Goal: Transaction & Acquisition: Book appointment/travel/reservation

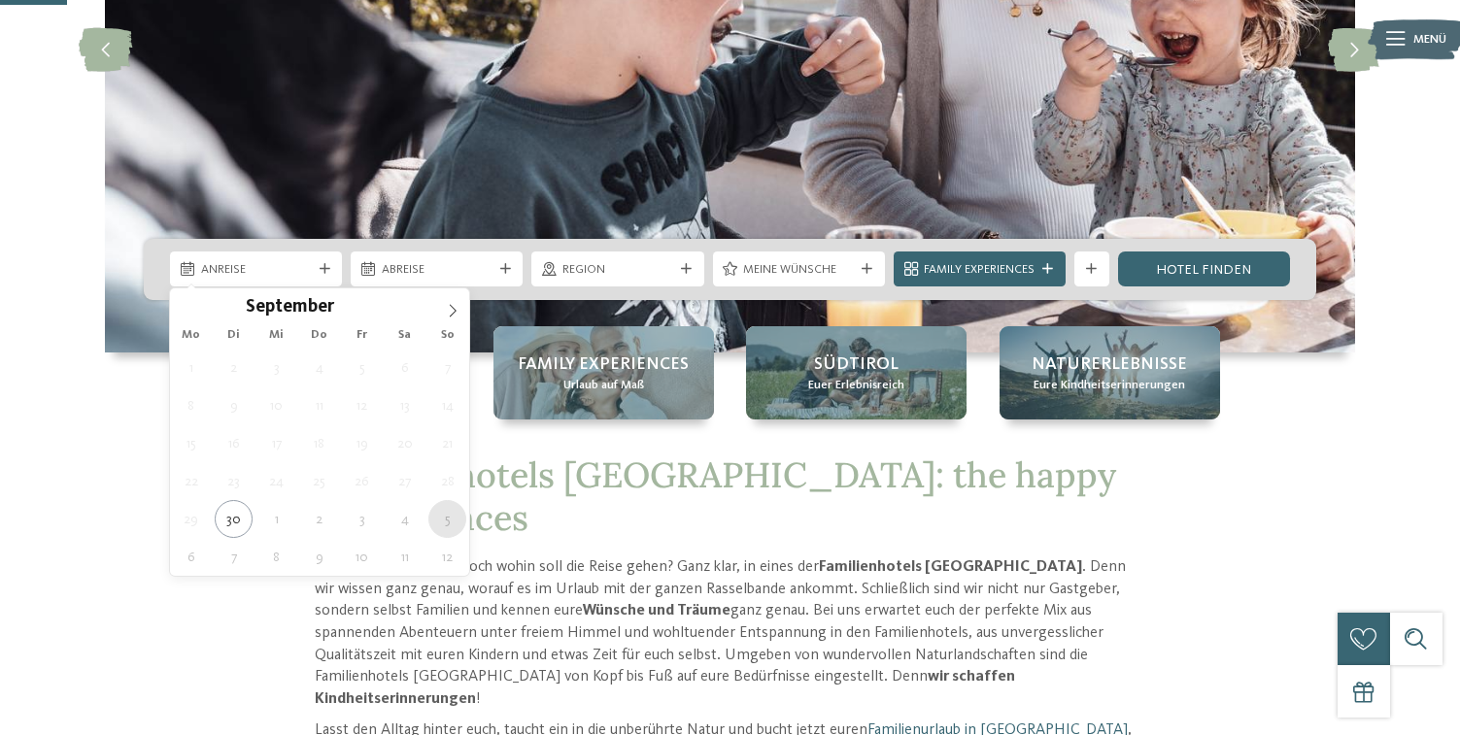
type div "[DATE]"
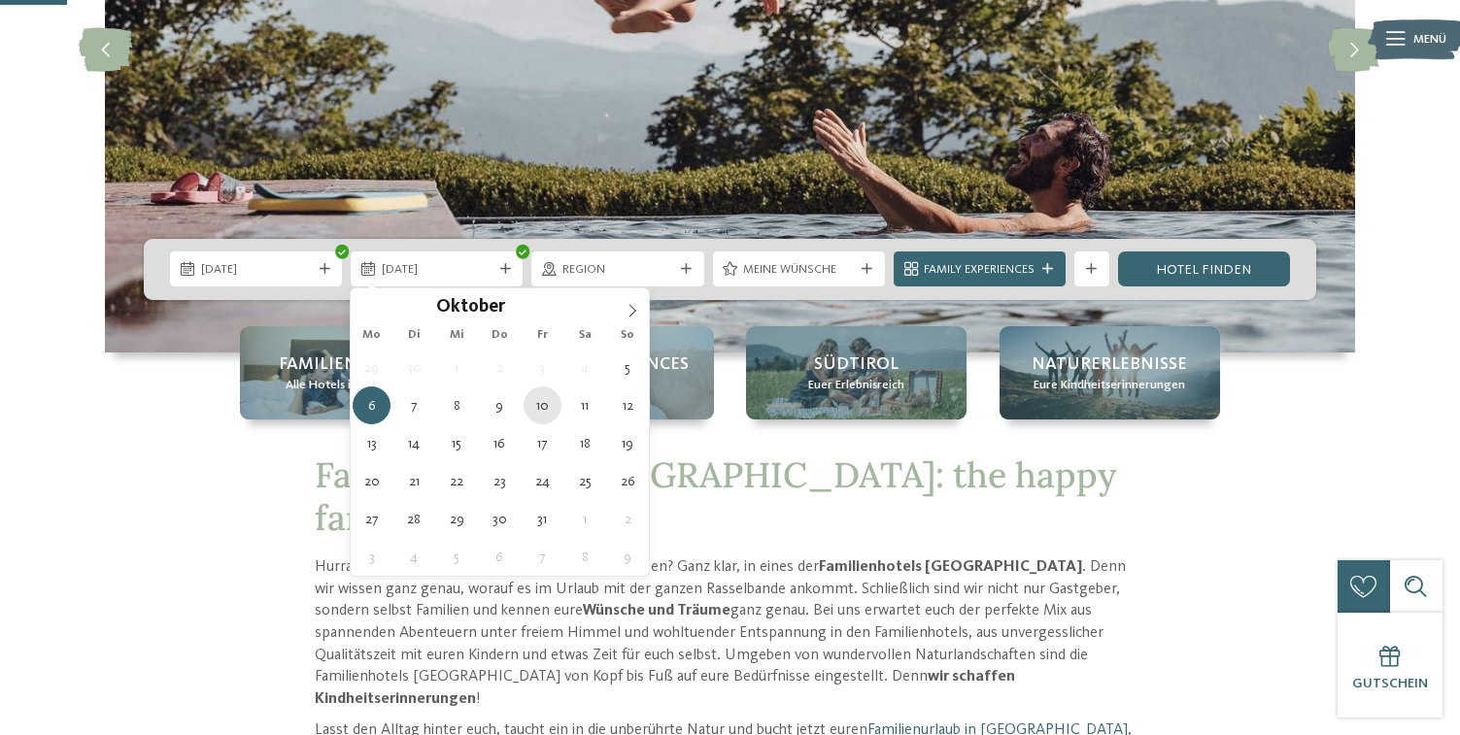
type div "[DATE]"
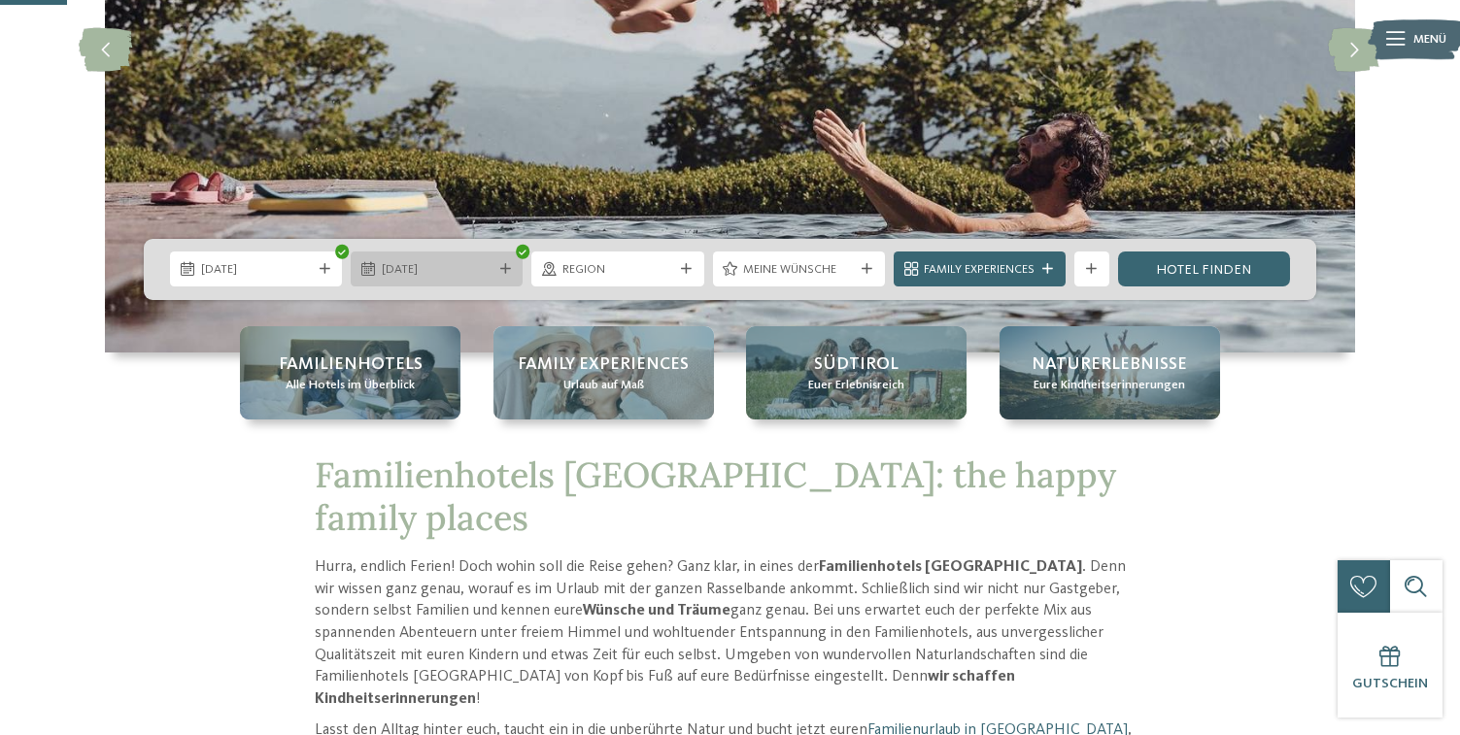
click at [387, 262] on span "[DATE]" at bounding box center [437, 269] width 111 height 17
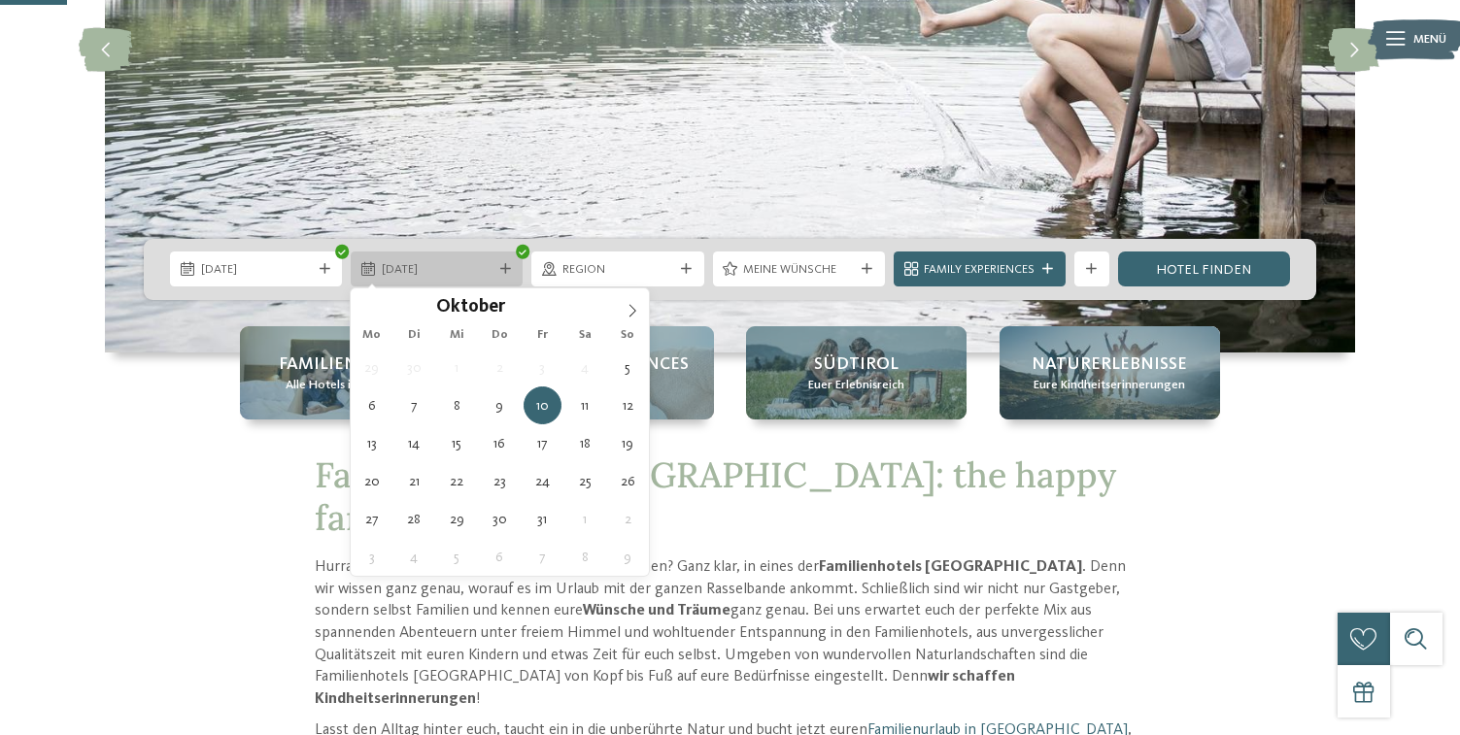
click at [420, 258] on div "[DATE]" at bounding box center [437, 269] width 172 height 35
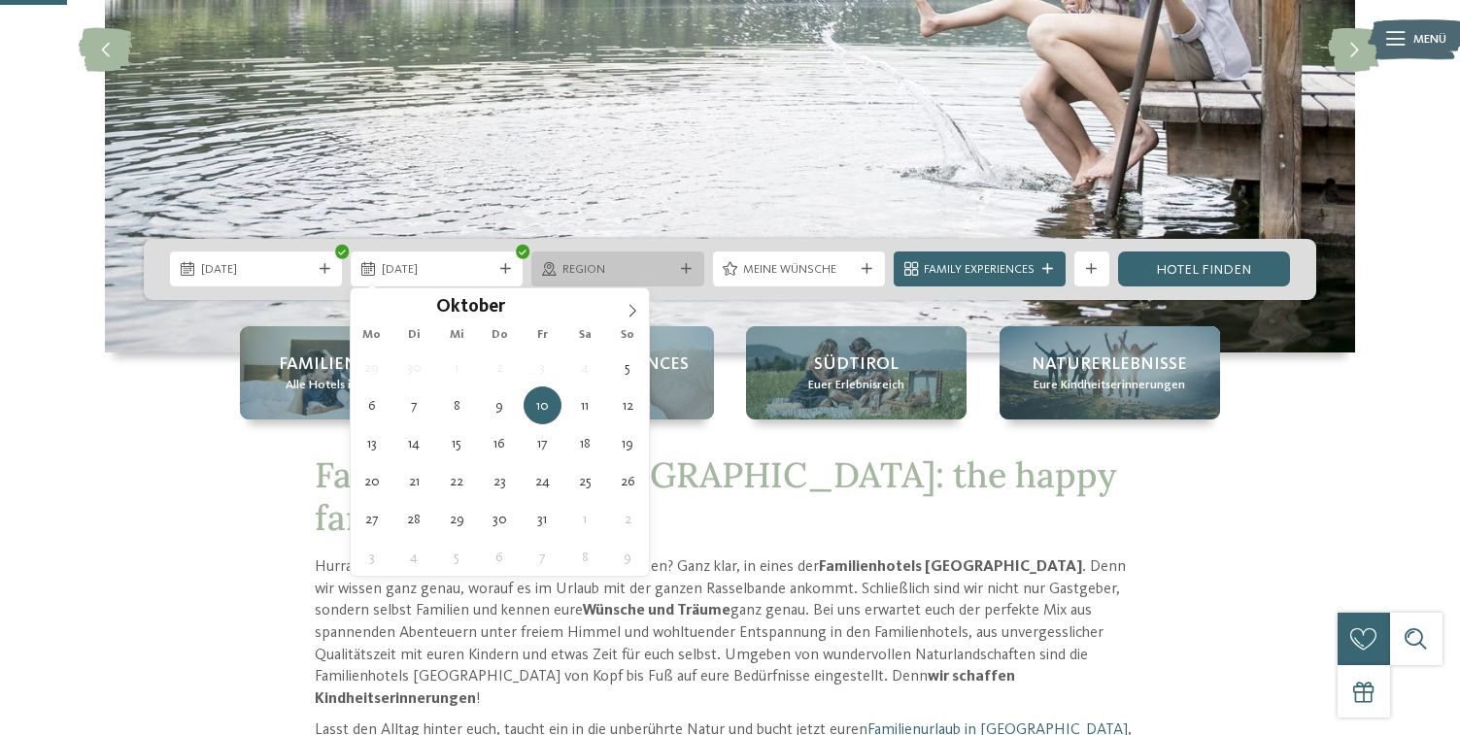
click at [613, 267] on span "Region" at bounding box center [617, 269] width 111 height 17
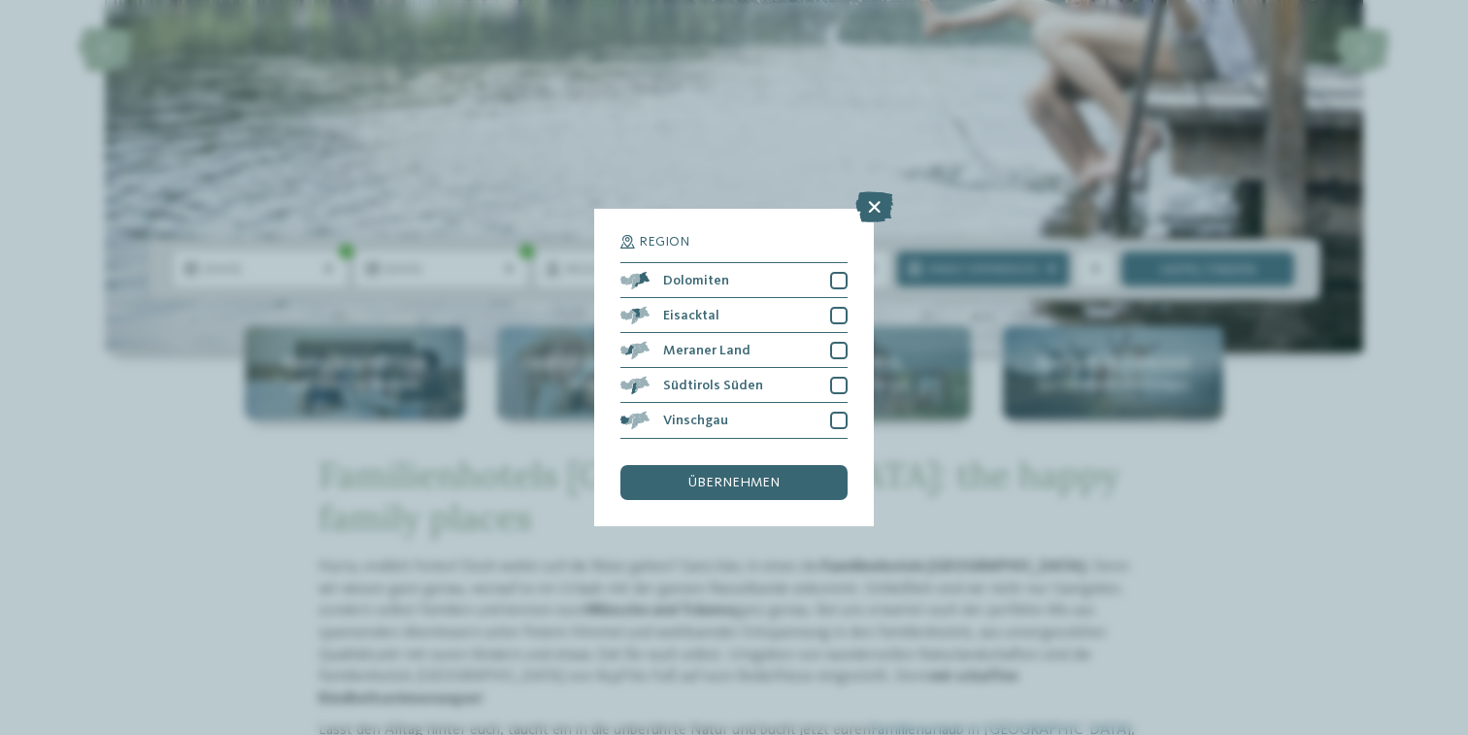
click at [941, 351] on div "Region Dolomiten" at bounding box center [734, 367] width 1468 height 735
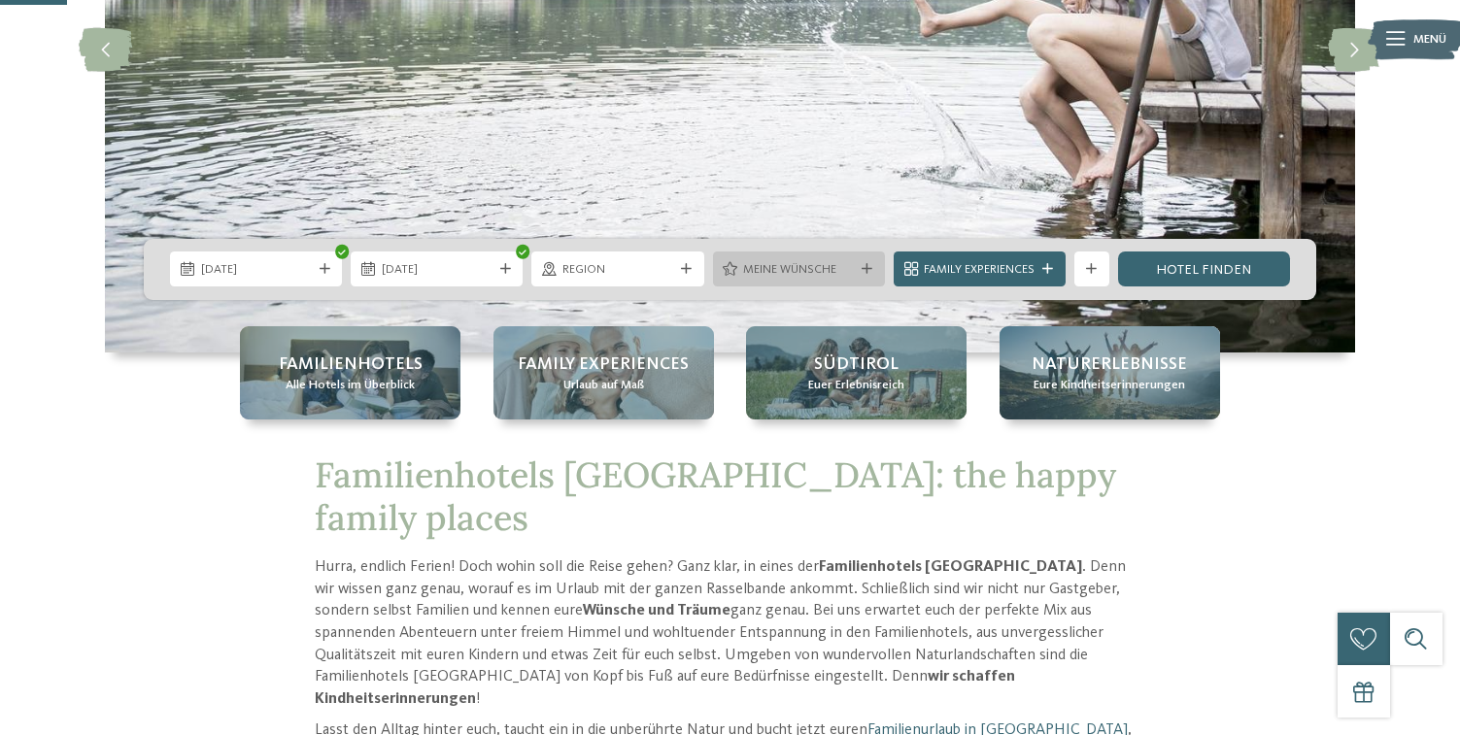
click at [812, 256] on div "Meine Wünsche" at bounding box center [799, 269] width 172 height 35
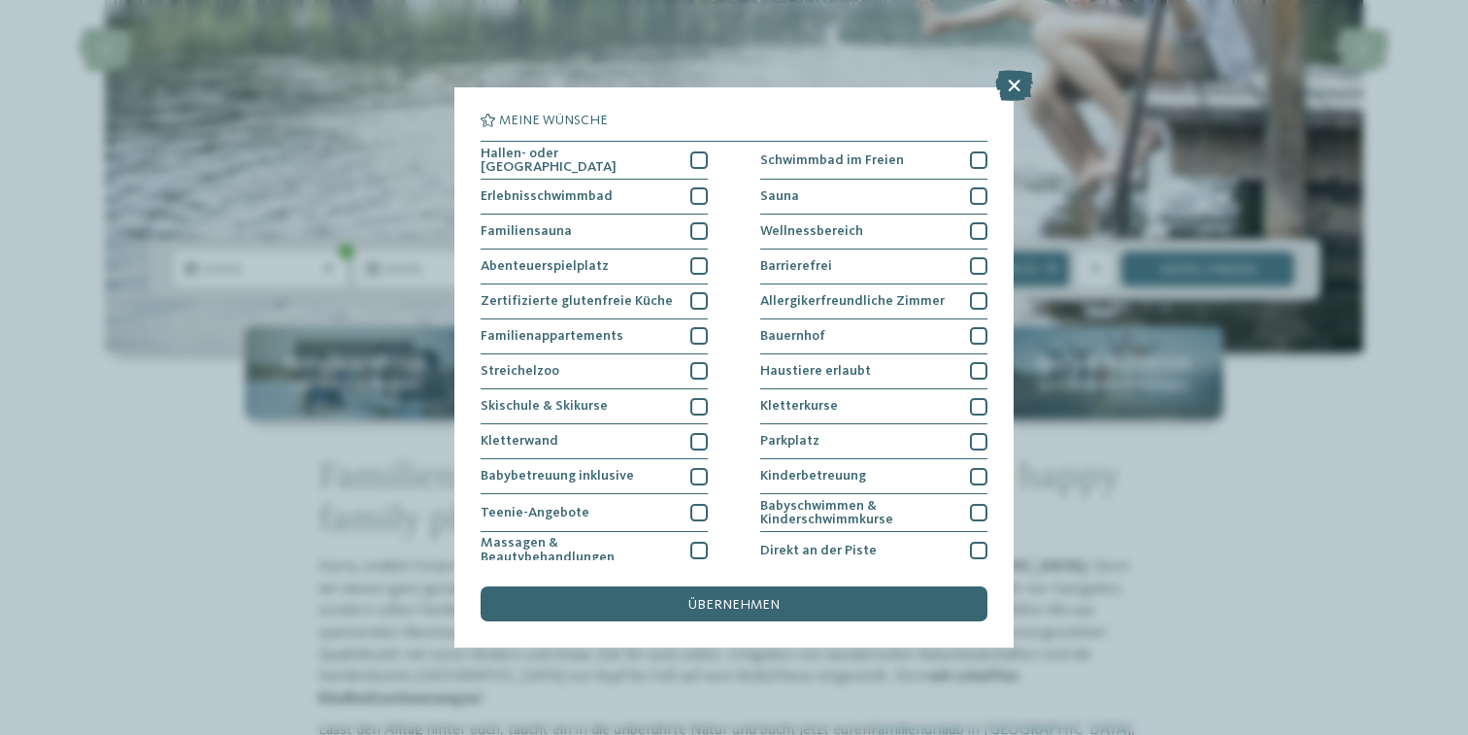
click at [1048, 410] on div "Meine Wünsche Hallen- oder Schleusenbad Schwimmbad im Freien" at bounding box center [734, 367] width 1468 height 735
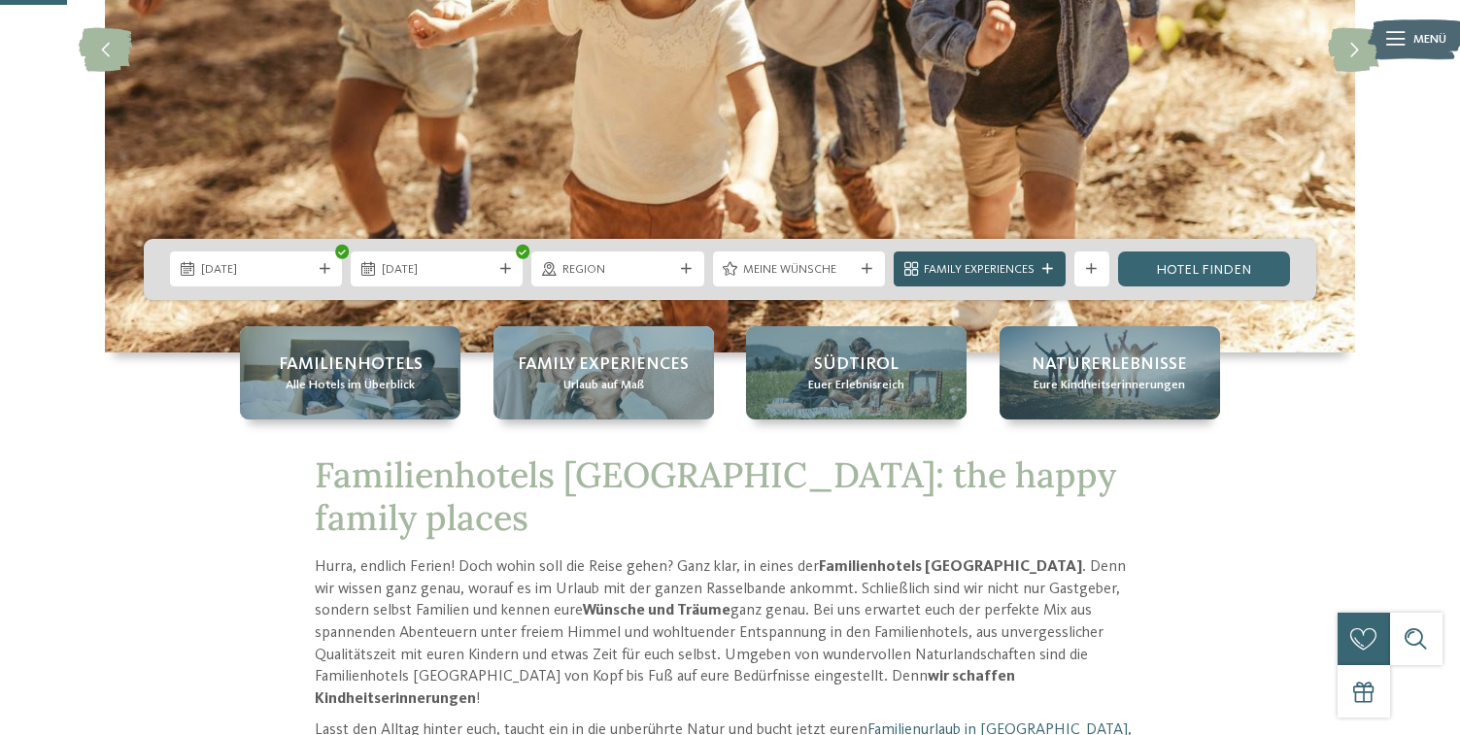
click at [1016, 271] on span "Family Experiences" at bounding box center [979, 269] width 111 height 17
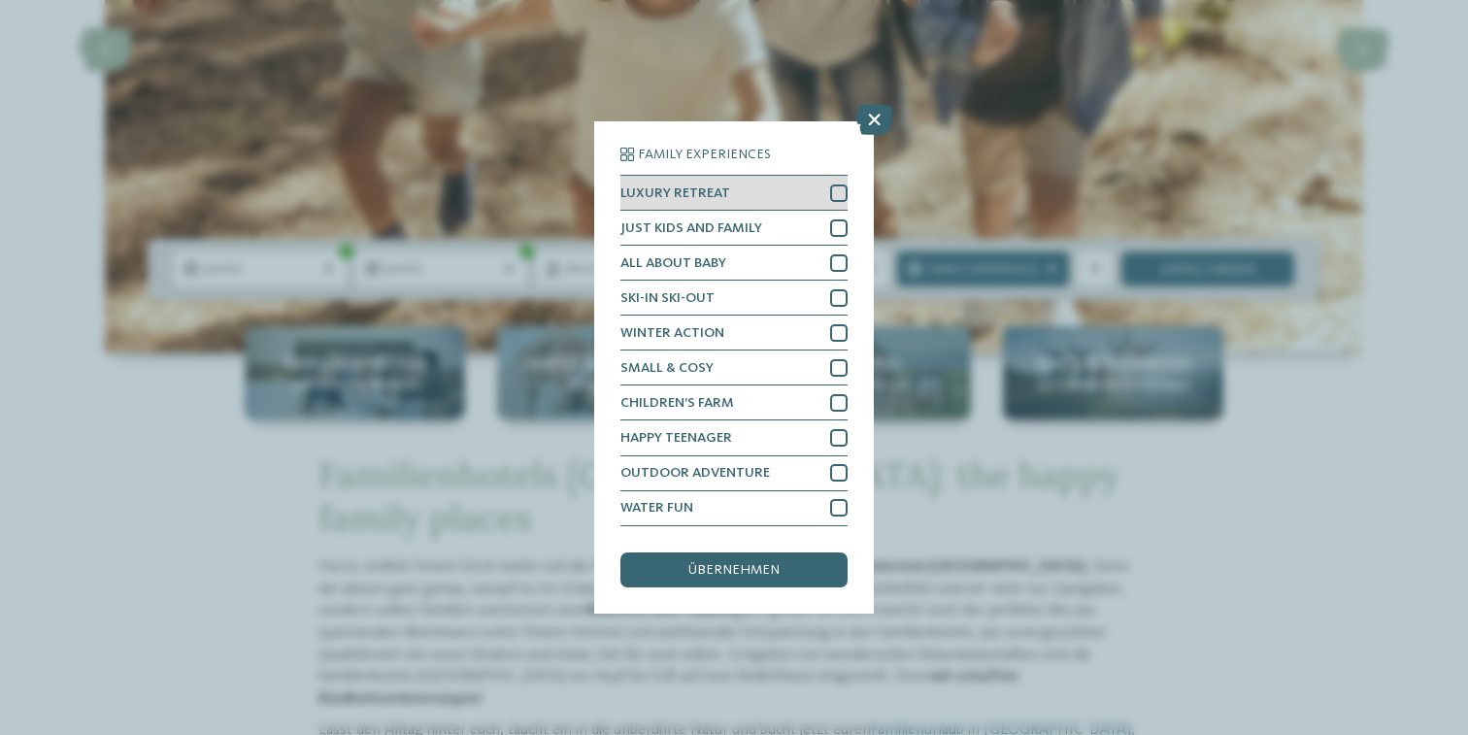
click at [747, 176] on div "LUXURY RETREAT" at bounding box center [734, 193] width 227 height 35
click at [748, 563] on span "übernehmen" at bounding box center [734, 570] width 91 height 14
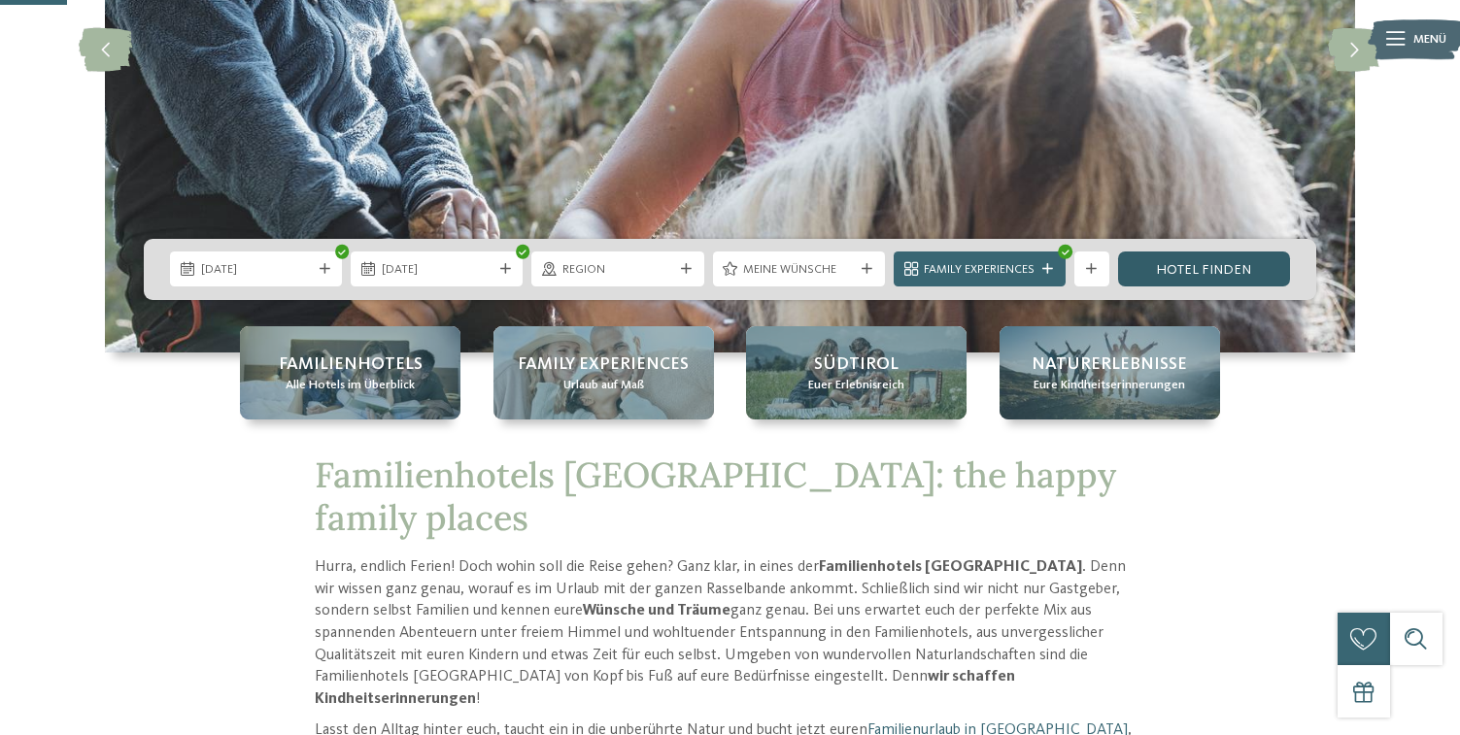
click at [1238, 268] on link "Hotel finden" at bounding box center [1204, 269] width 172 height 35
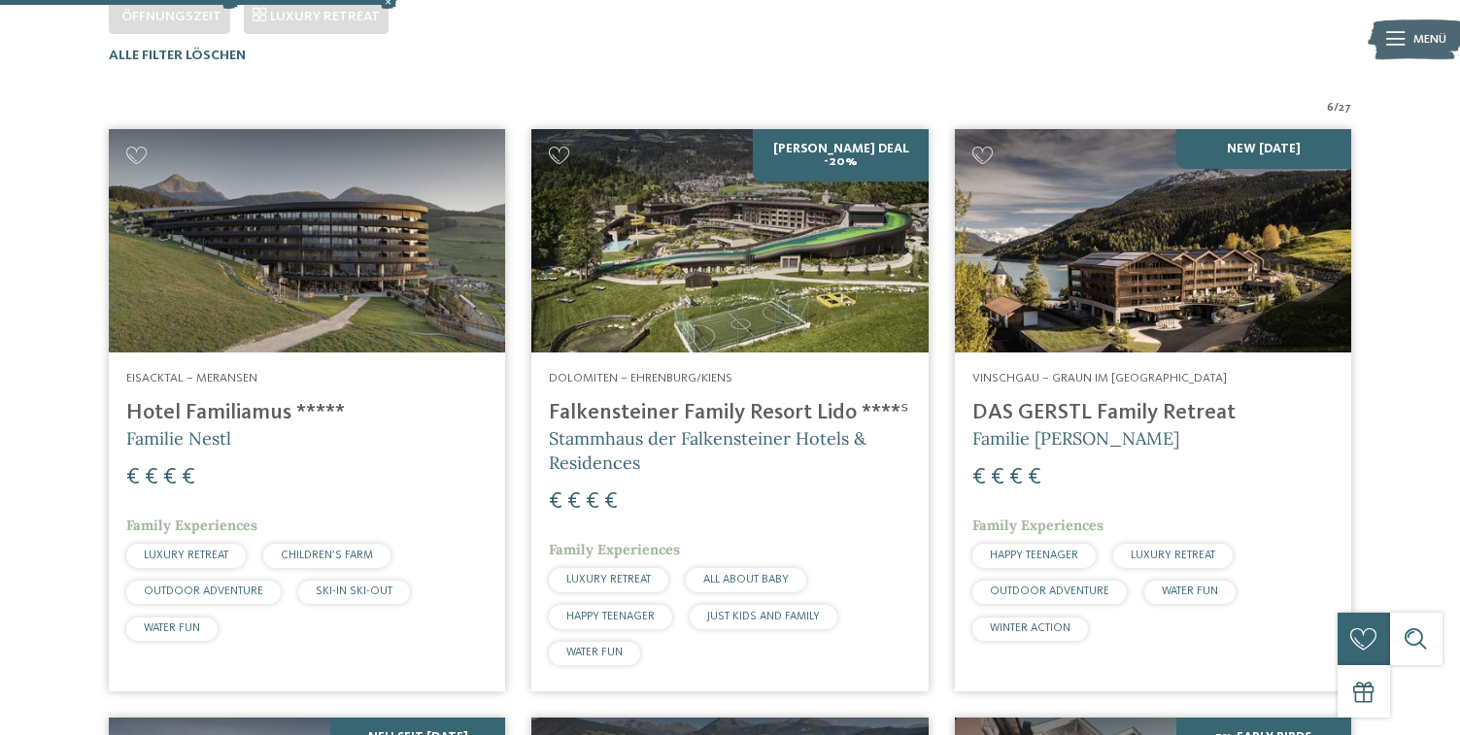
scroll to position [581, 0]
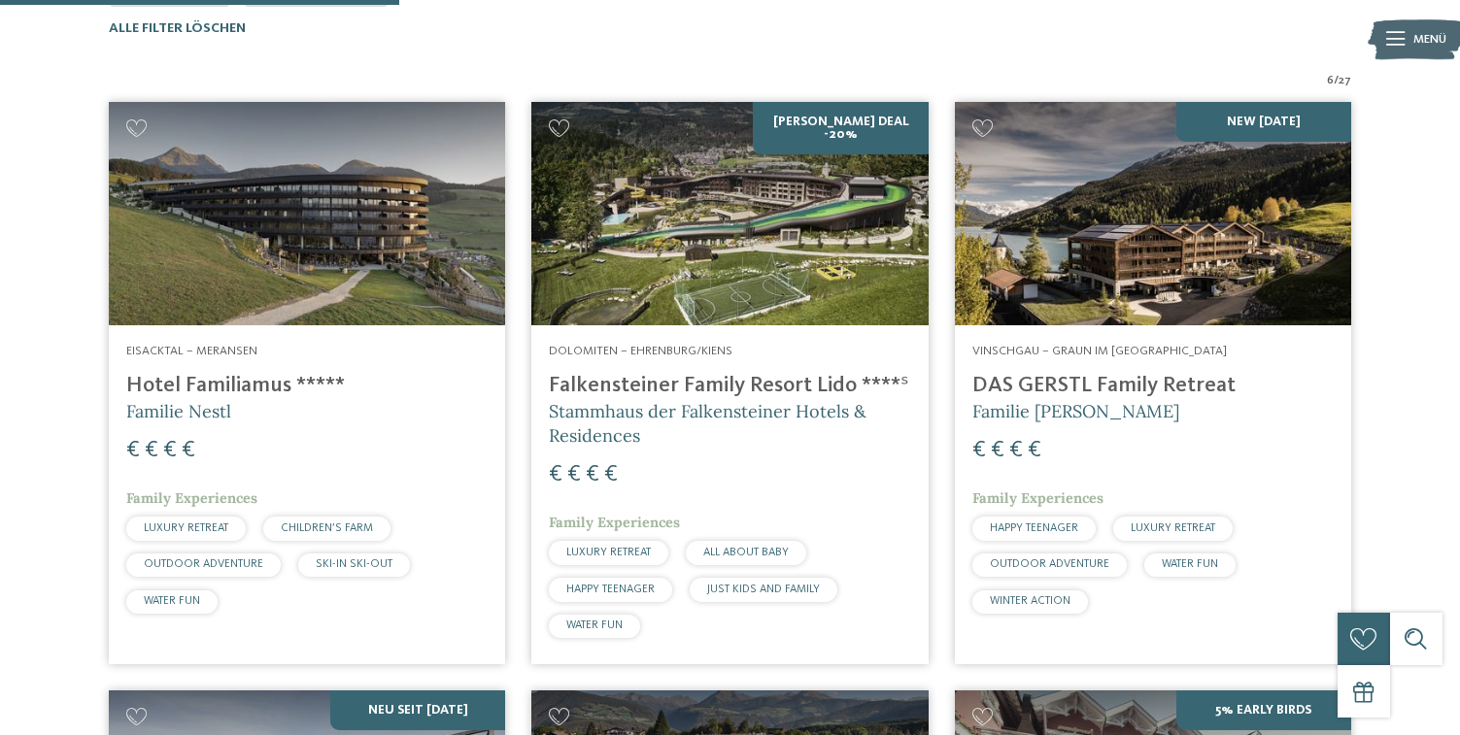
click at [446, 267] on img at bounding box center [307, 213] width 396 height 223
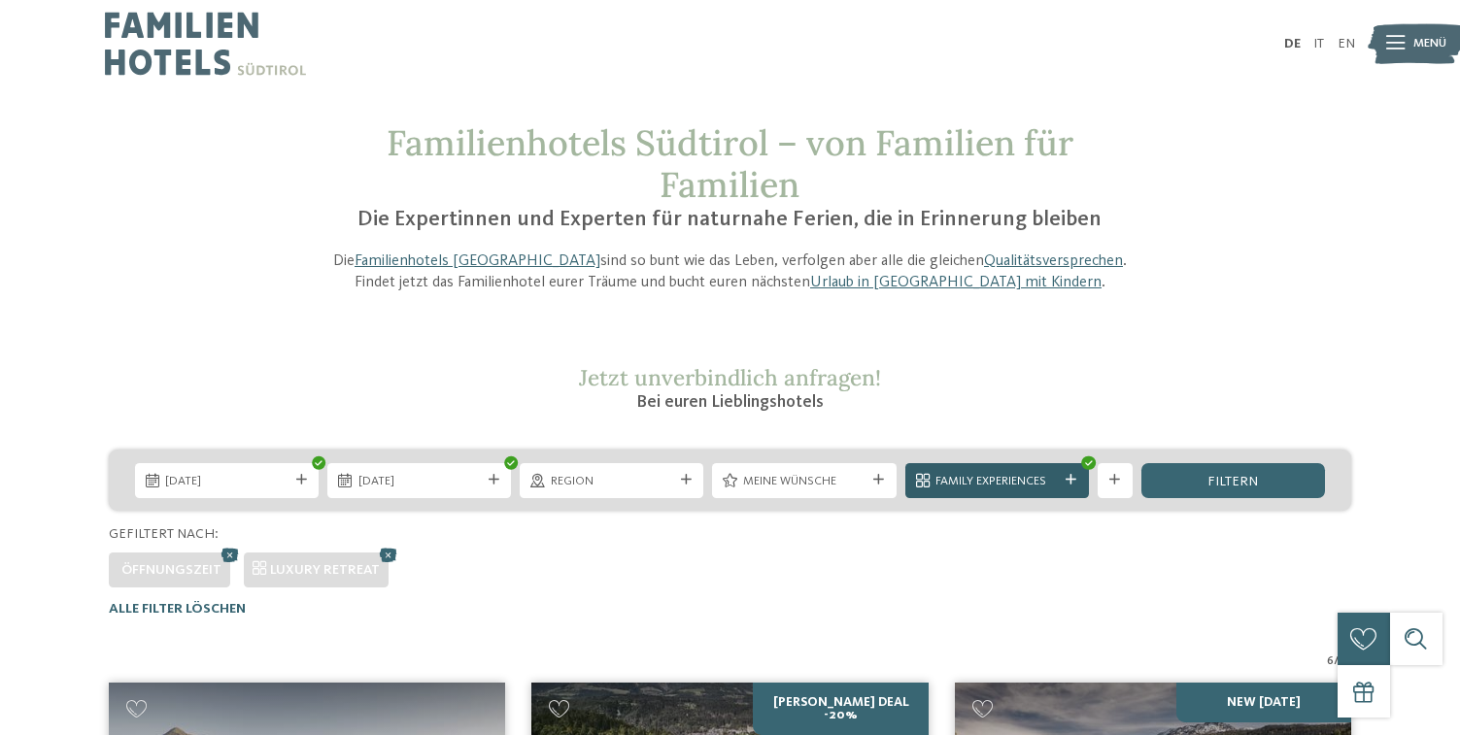
click at [1073, 479] on icon at bounding box center [1070, 480] width 11 height 11
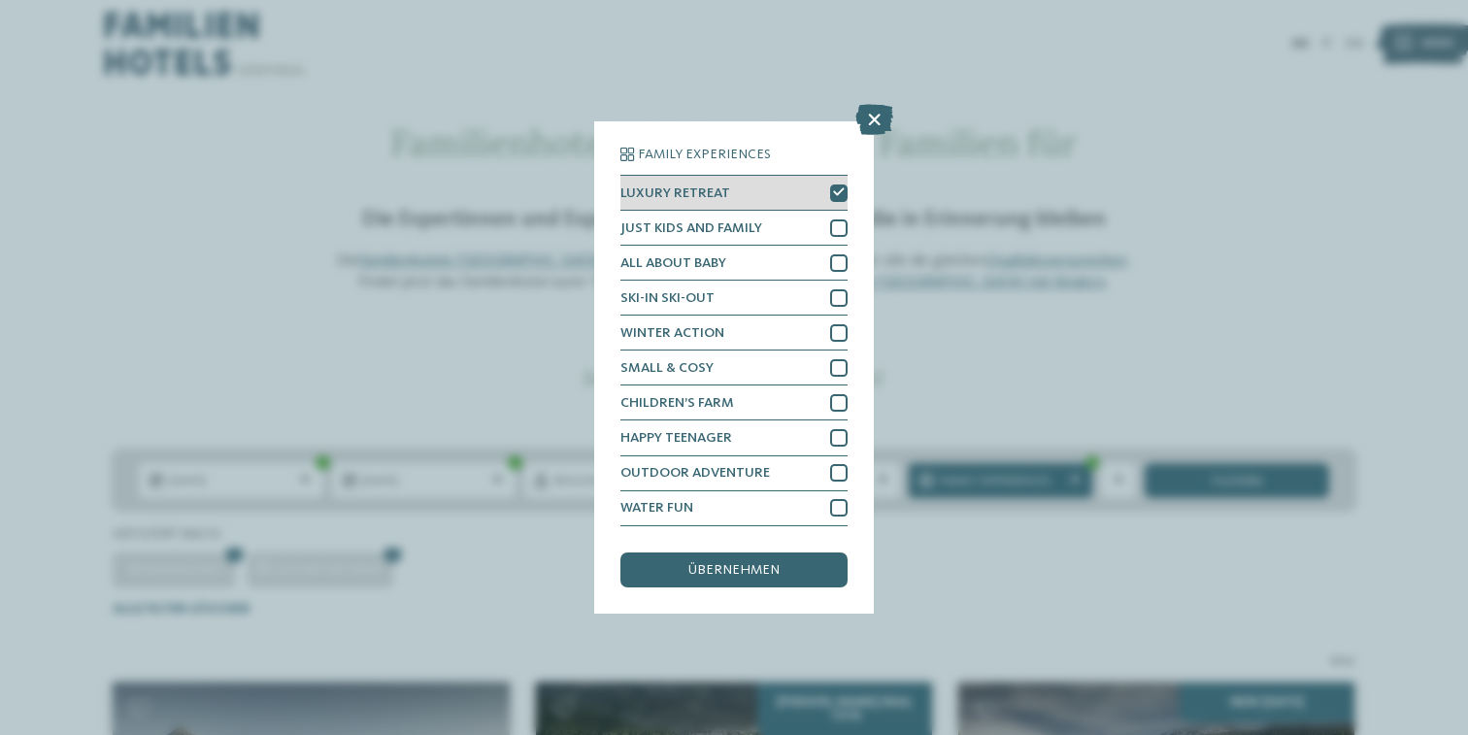
click at [816, 176] on div "LUXURY RETREAT" at bounding box center [734, 193] width 227 height 35
click at [883, 105] on icon at bounding box center [875, 120] width 38 height 31
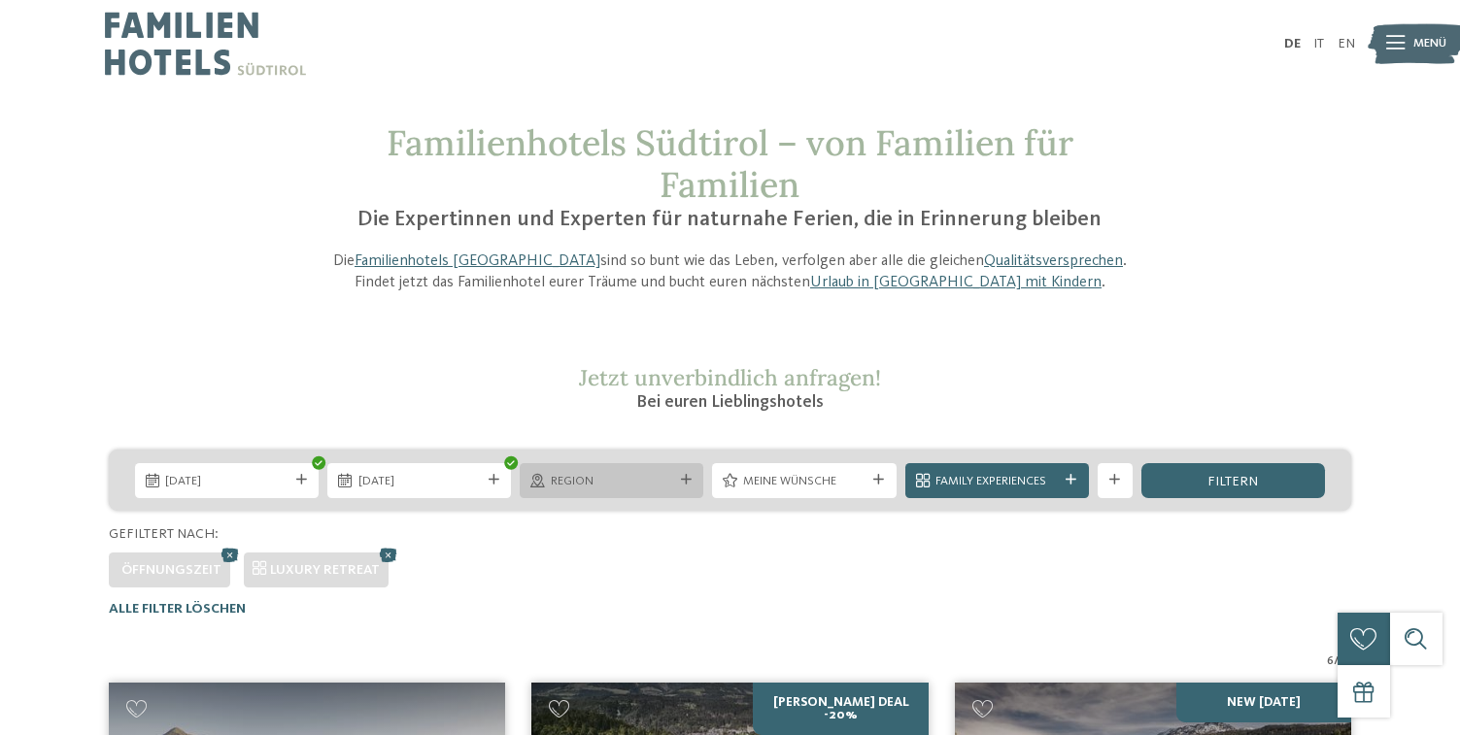
click at [656, 471] on div "Region" at bounding box center [611, 480] width 131 height 18
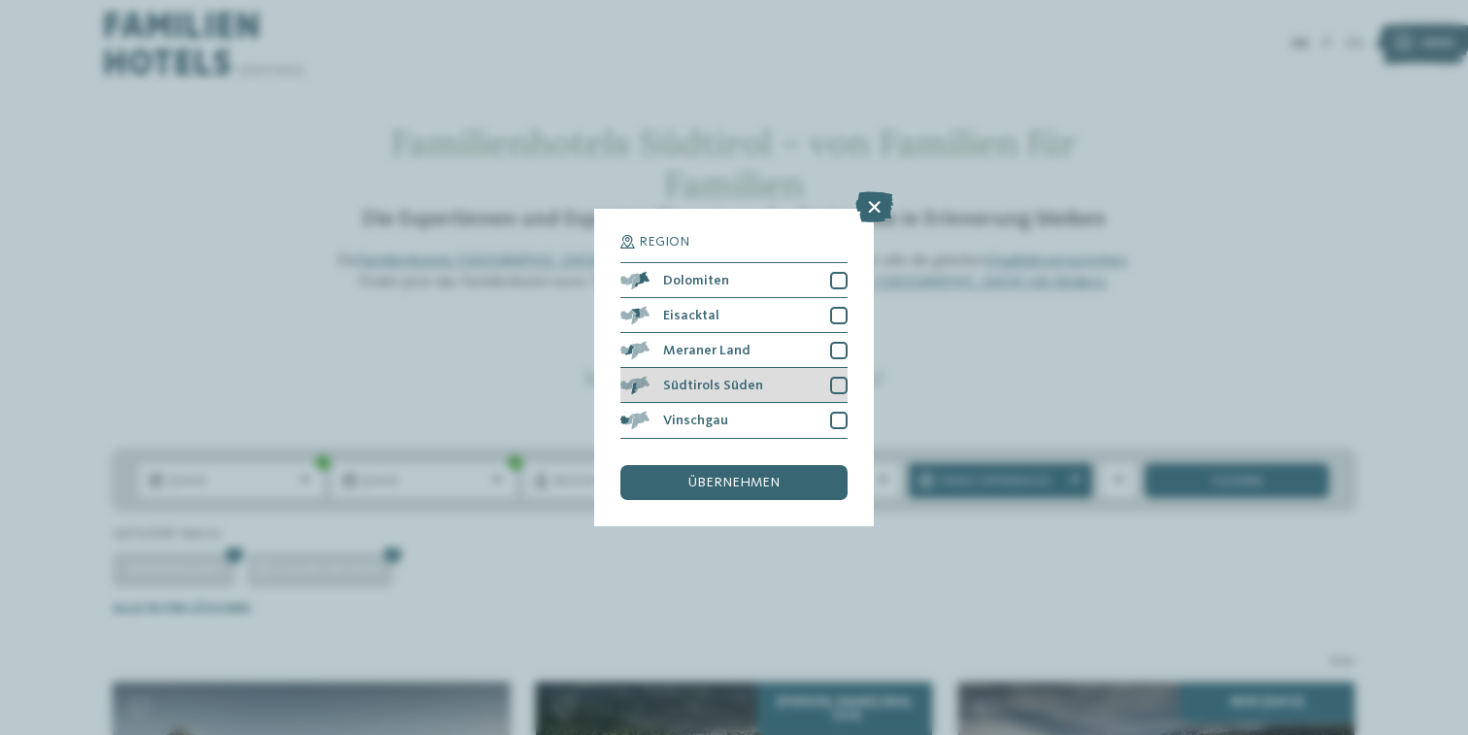
click at [741, 368] on div "Südtirols Süden" at bounding box center [734, 385] width 227 height 35
click at [756, 476] on span "übernehmen" at bounding box center [734, 483] width 91 height 14
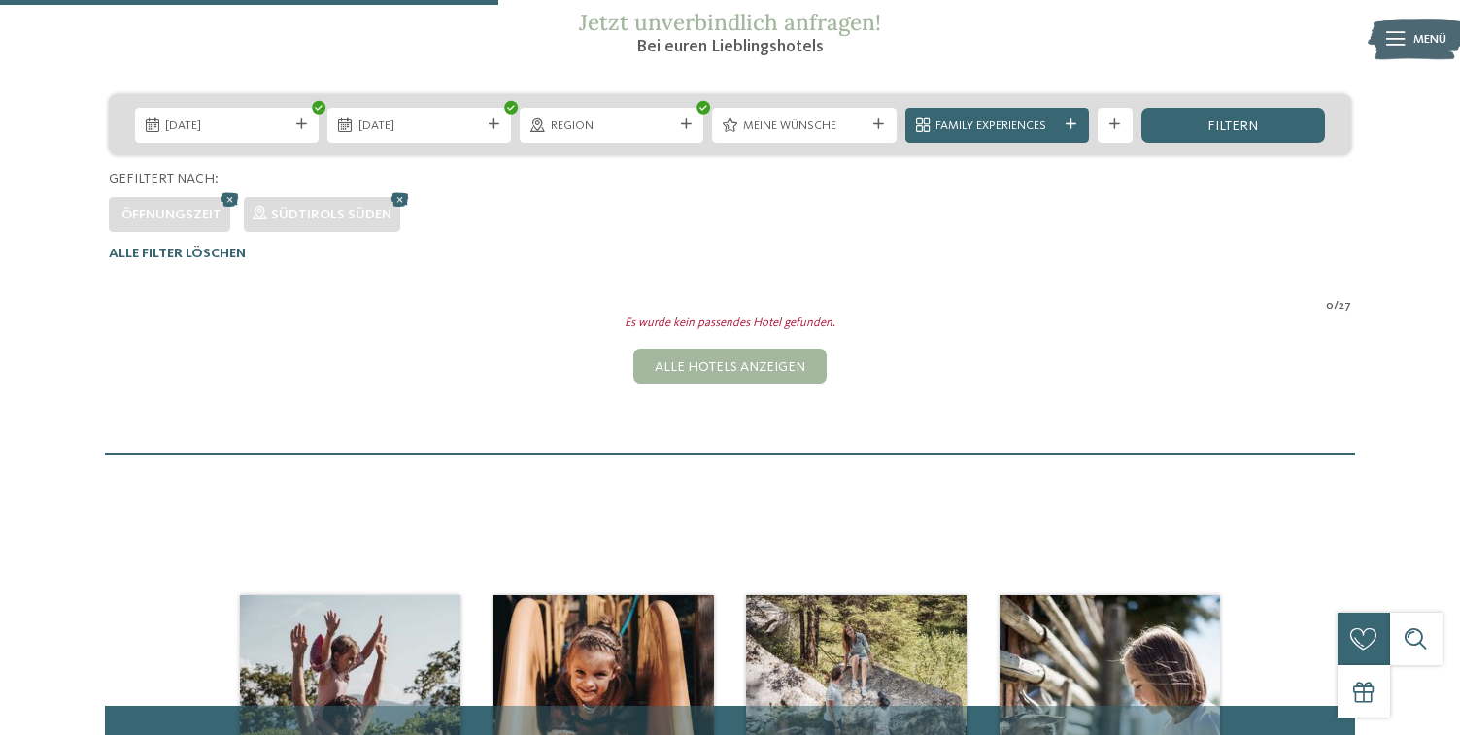
scroll to position [348, 0]
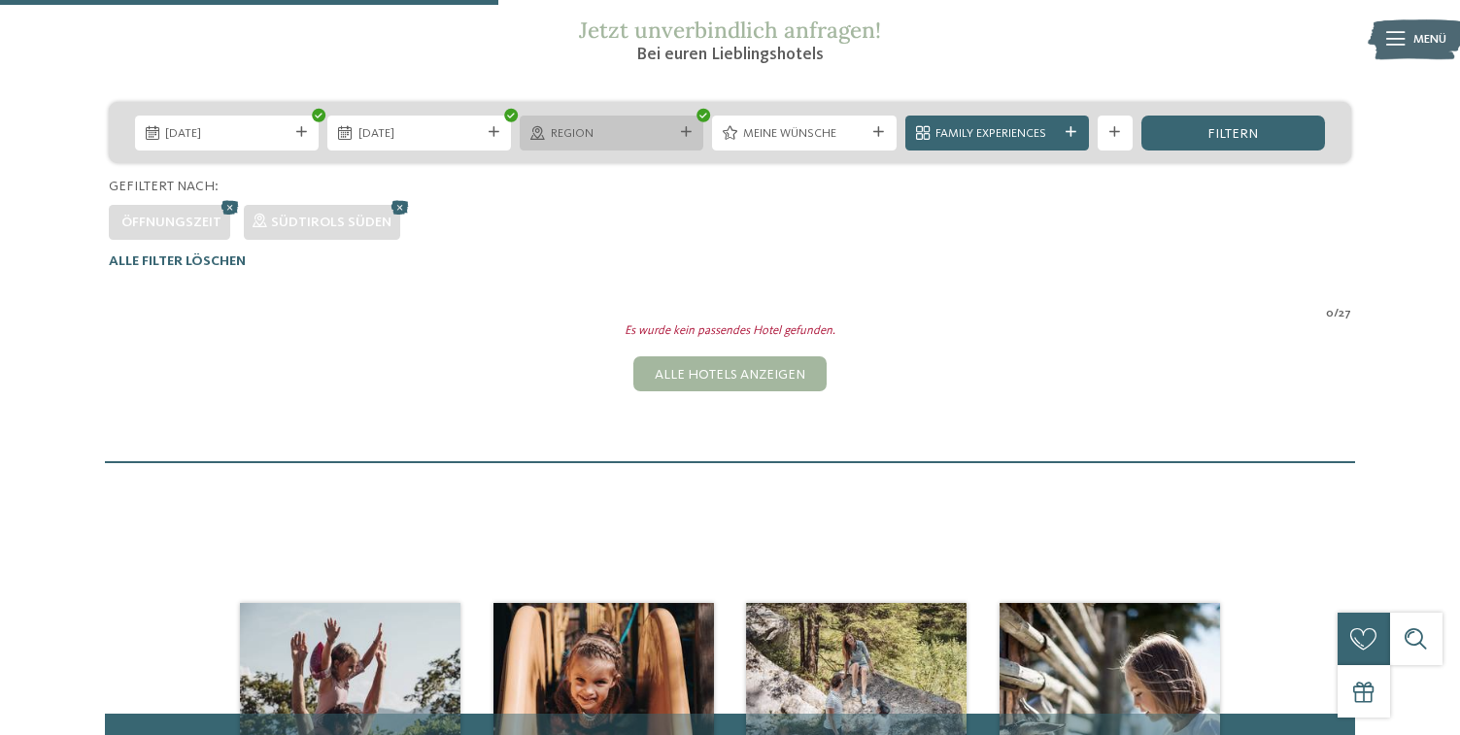
click at [636, 136] on span "Region" at bounding box center [612, 133] width 122 height 17
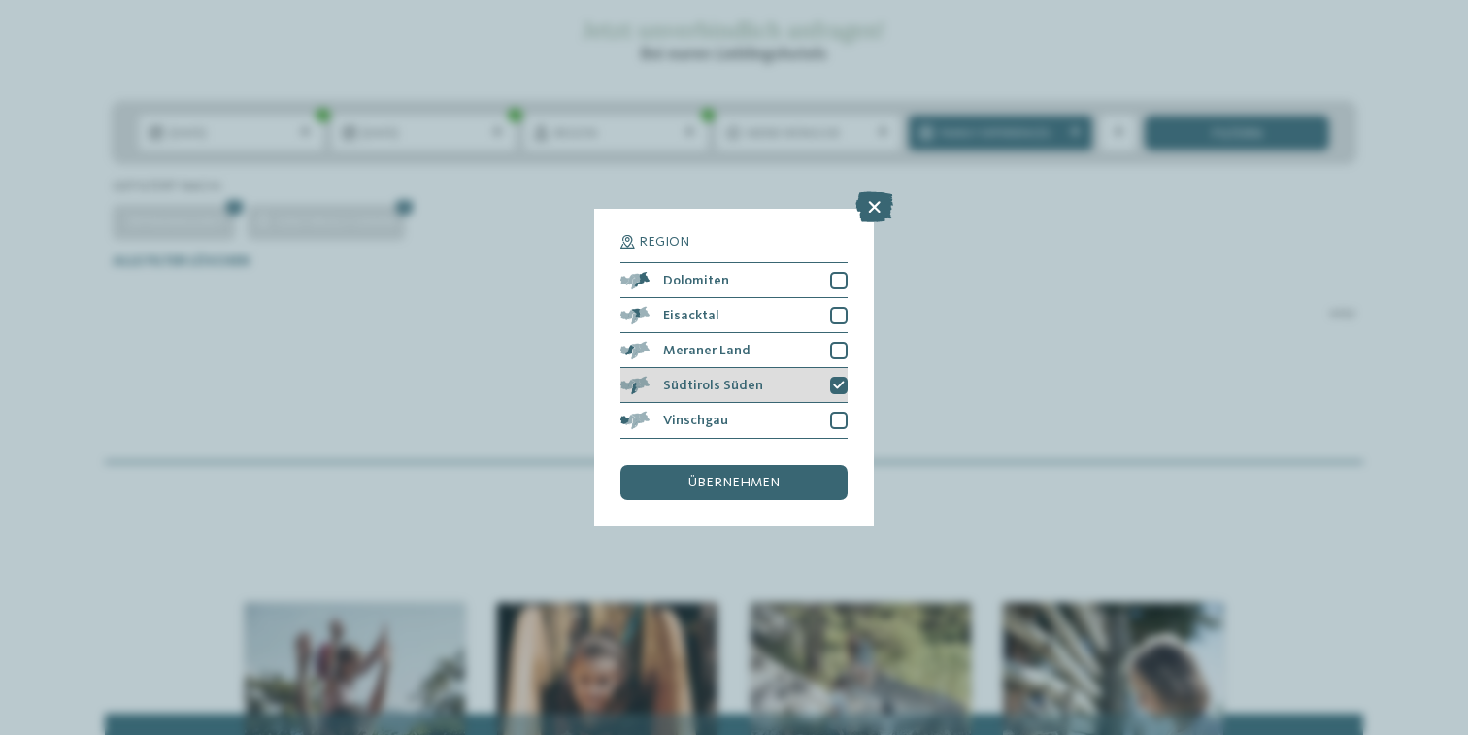
click at [743, 379] on span "Südtirols Süden" at bounding box center [713, 386] width 100 height 14
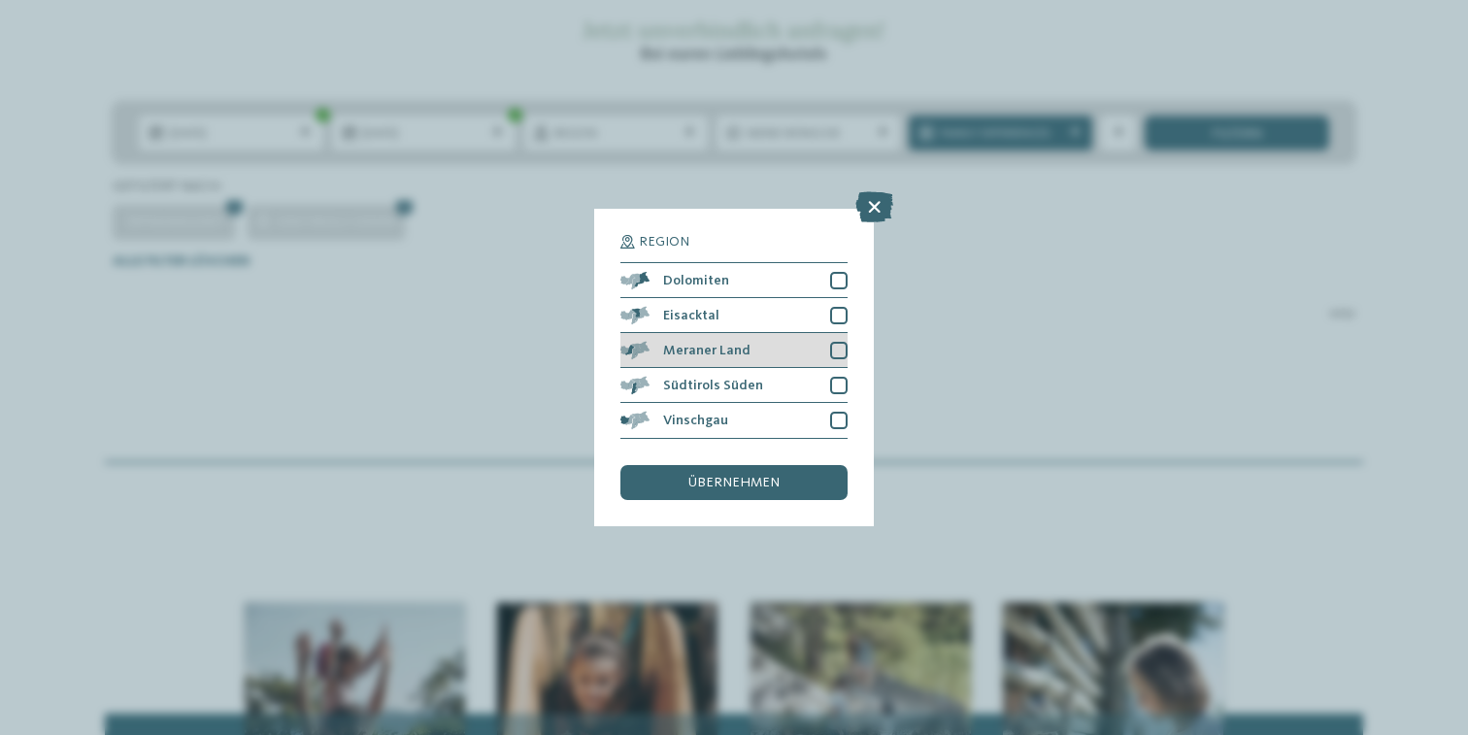
click at [746, 333] on div "Meraner Land" at bounding box center [734, 350] width 227 height 35
click at [786, 465] on div "übernehmen" at bounding box center [734, 482] width 227 height 35
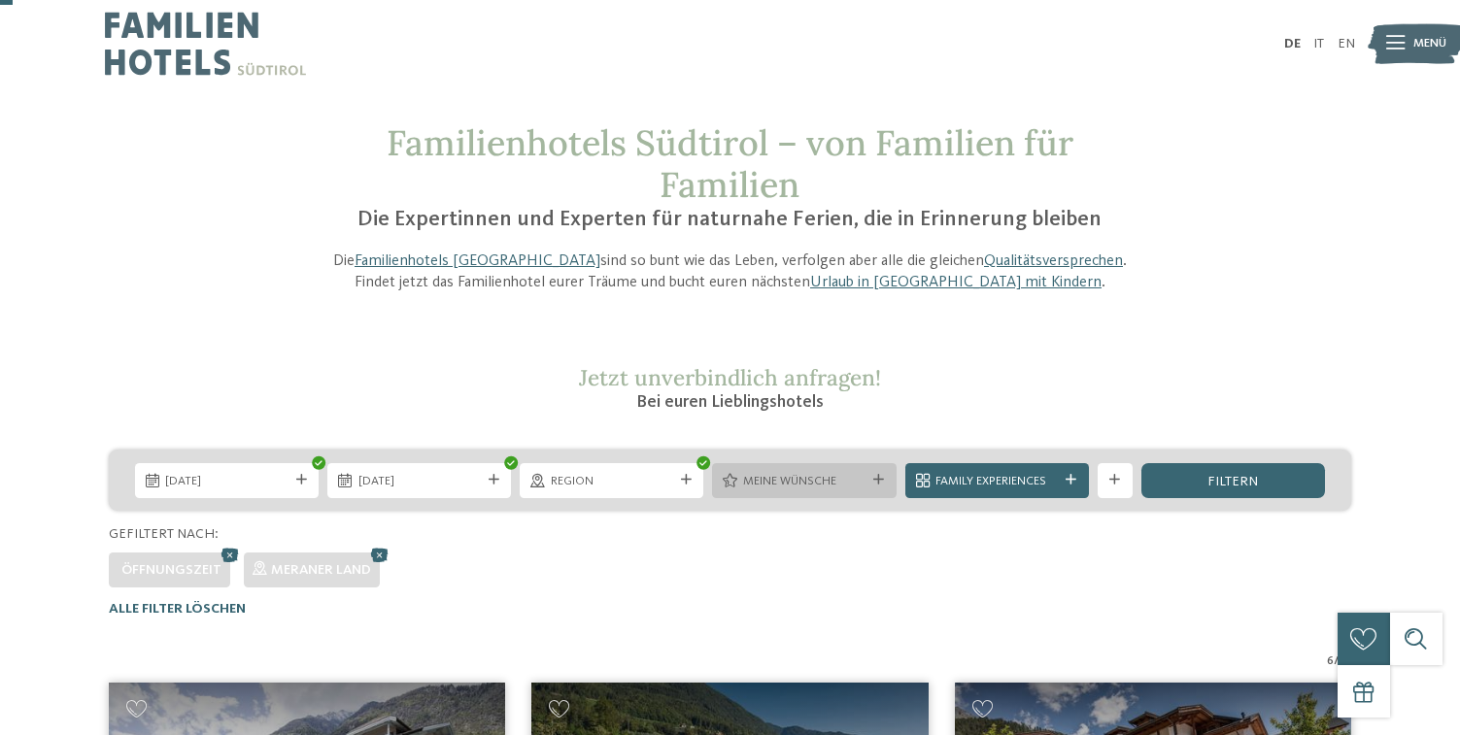
scroll to position [0, 0]
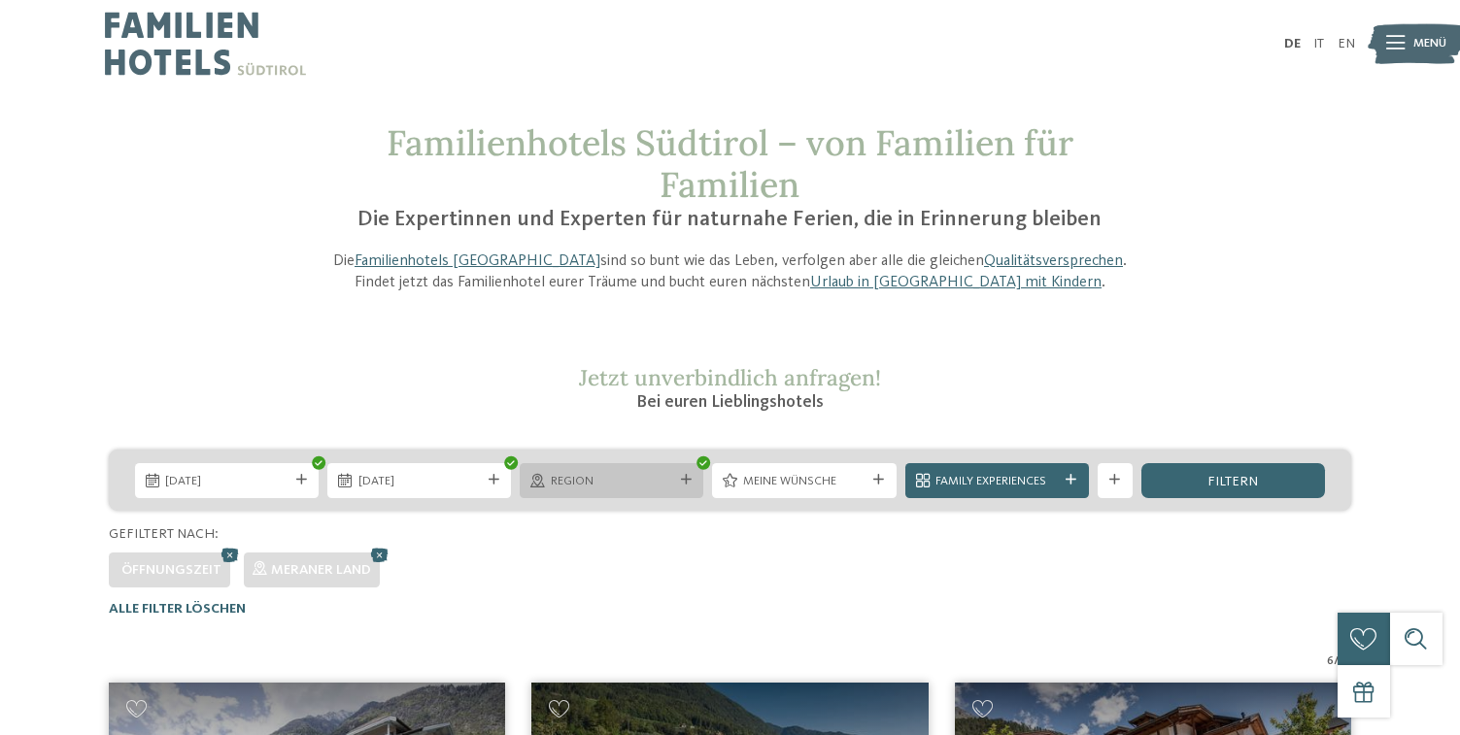
click at [625, 473] on span "Region" at bounding box center [612, 481] width 122 height 17
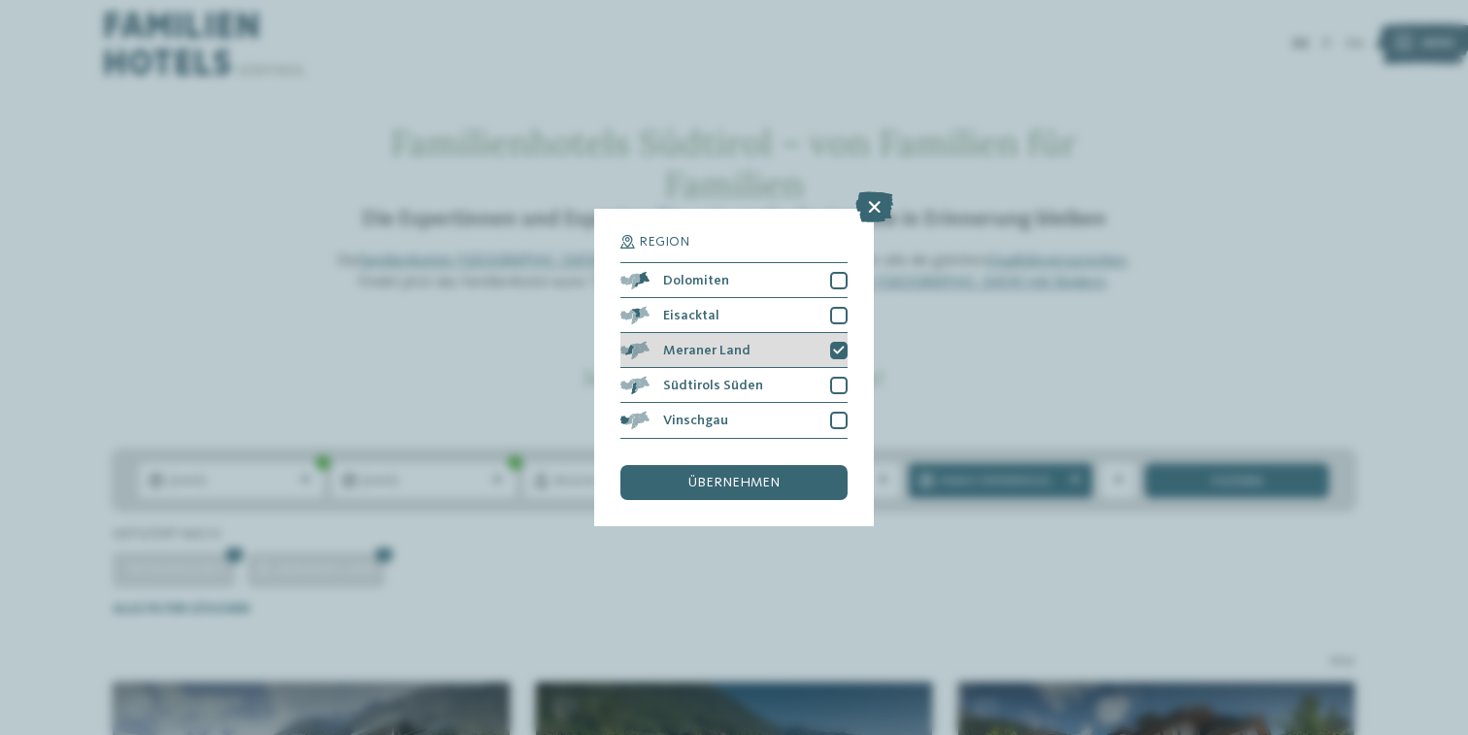
click at [815, 333] on div "Meraner Land" at bounding box center [734, 350] width 227 height 35
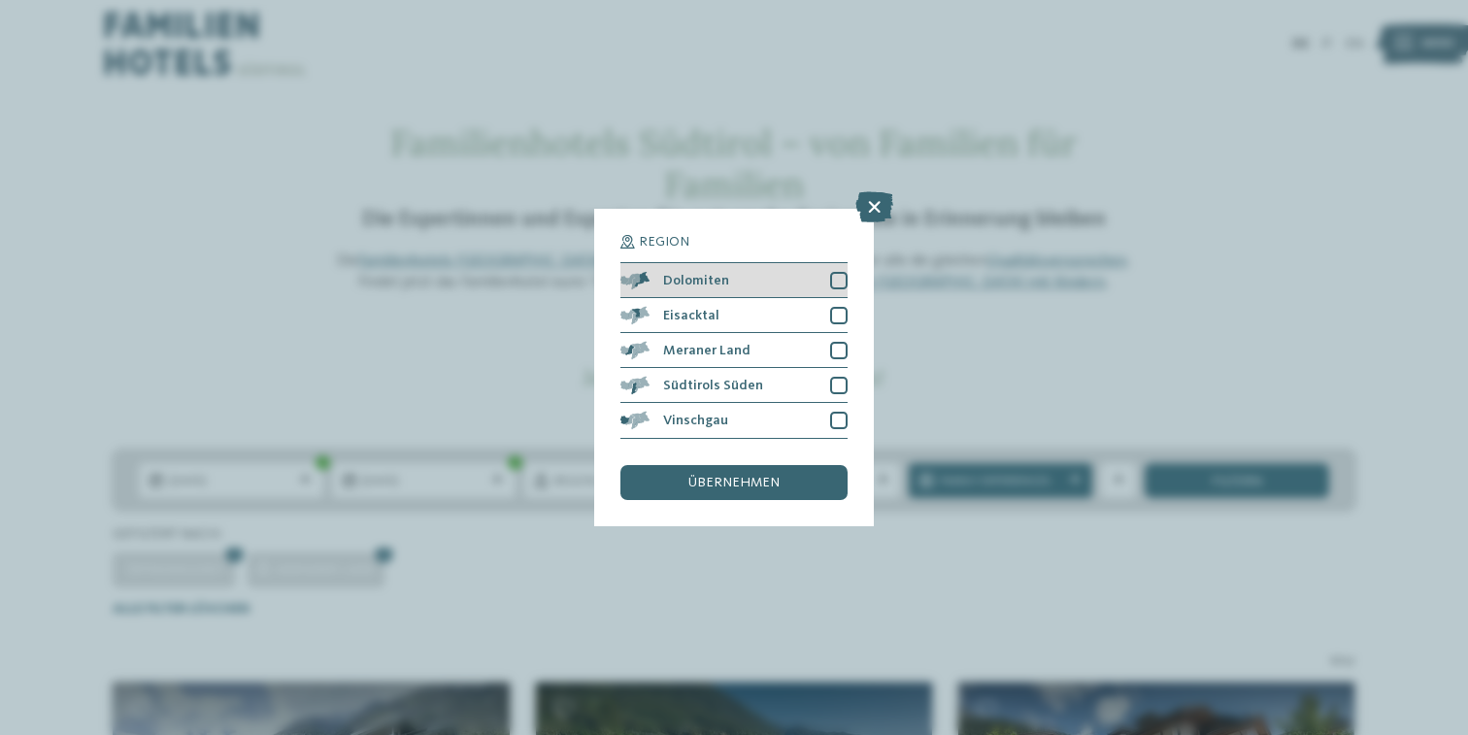
click at [802, 263] on div "Dolomiten" at bounding box center [734, 280] width 227 height 35
click at [0, 0] on button "Jetzt anmelden" at bounding box center [0, 0] width 0 height 0
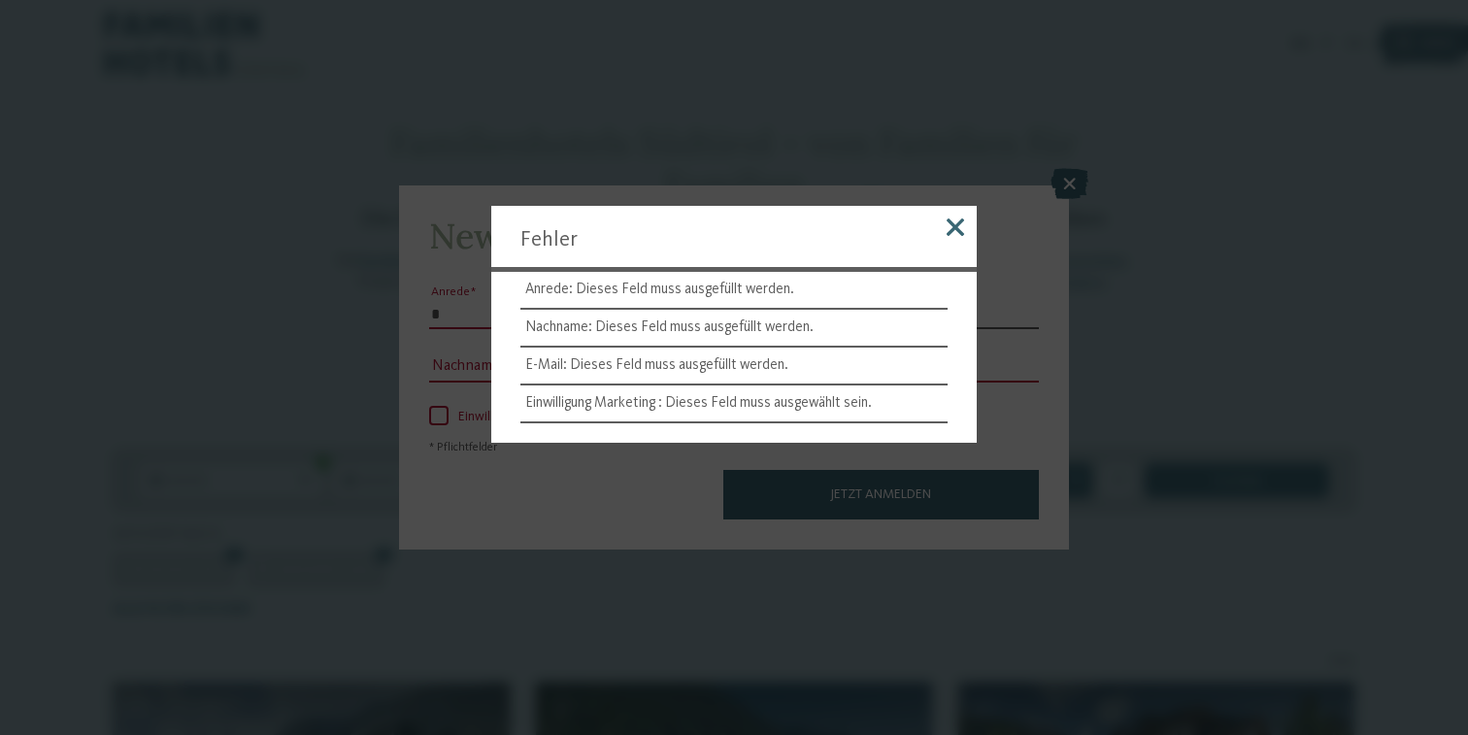
click at [954, 216] on div at bounding box center [955, 231] width 43 height 50
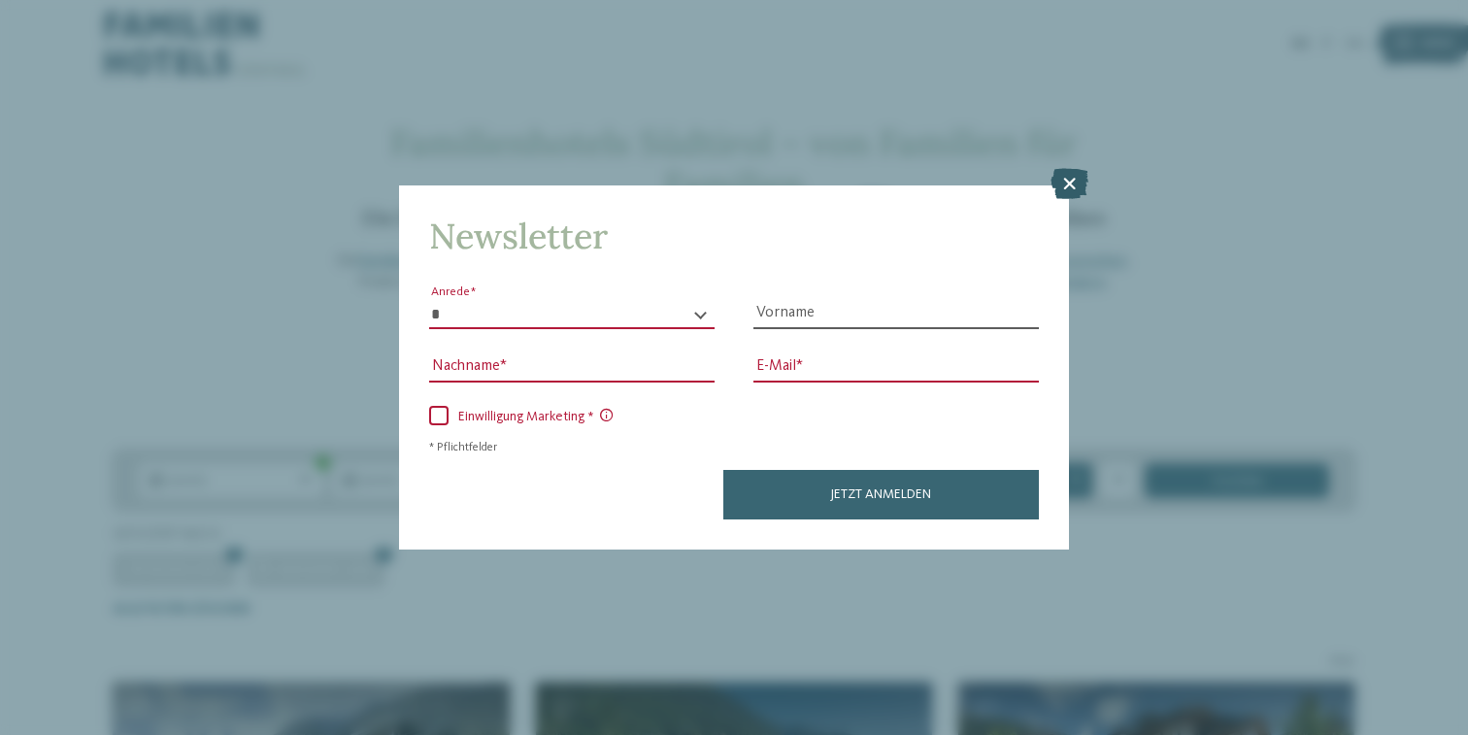
click at [1078, 168] on icon at bounding box center [1070, 183] width 38 height 31
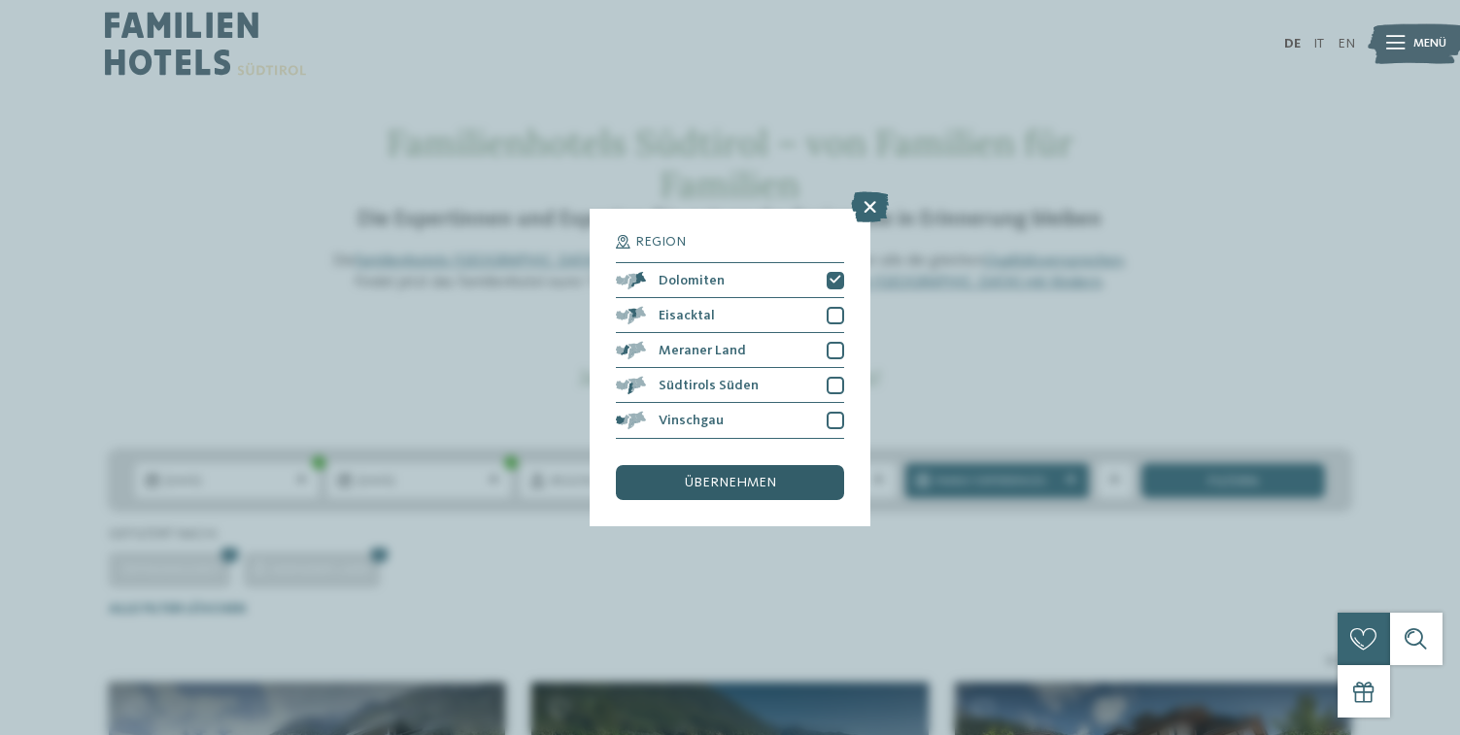
click at [778, 465] on div "übernehmen" at bounding box center [729, 482] width 227 height 35
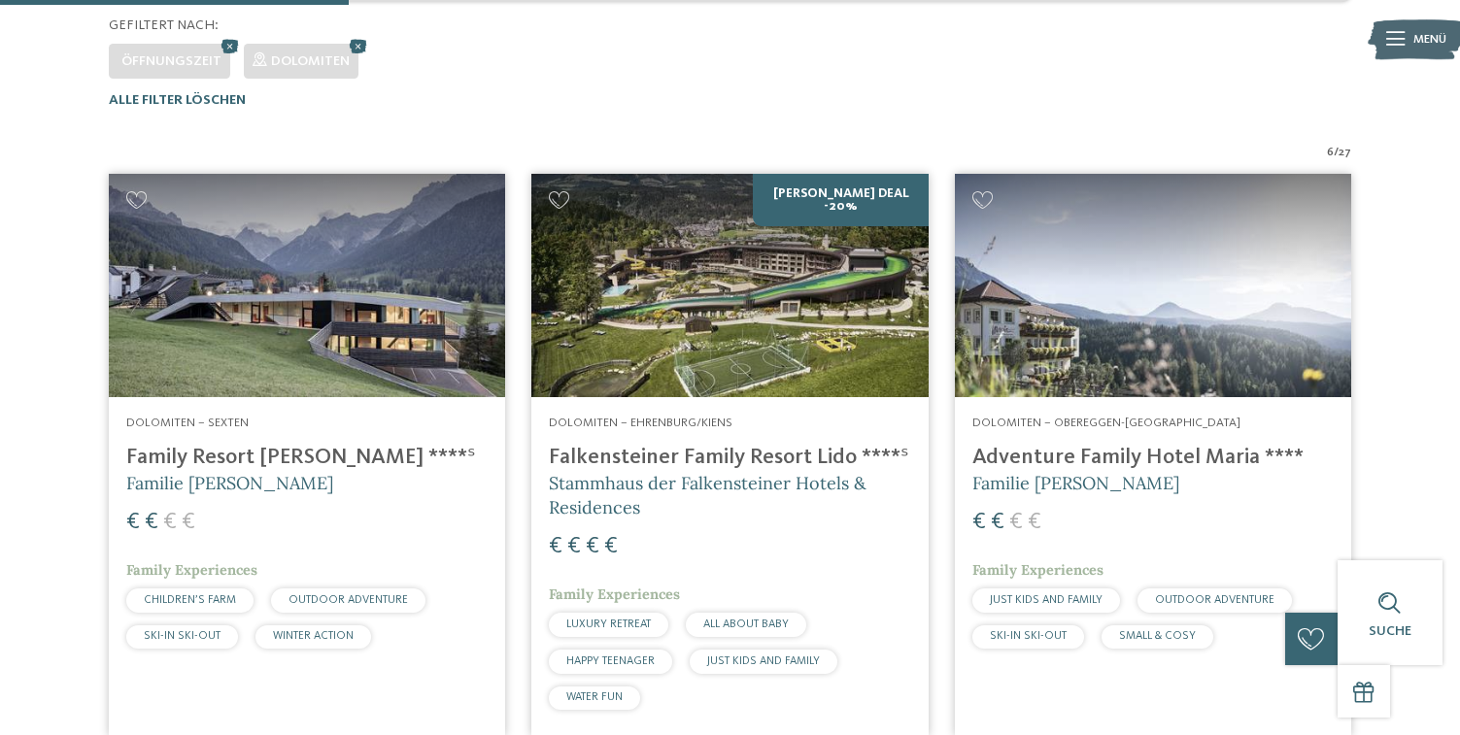
scroll to position [507, 0]
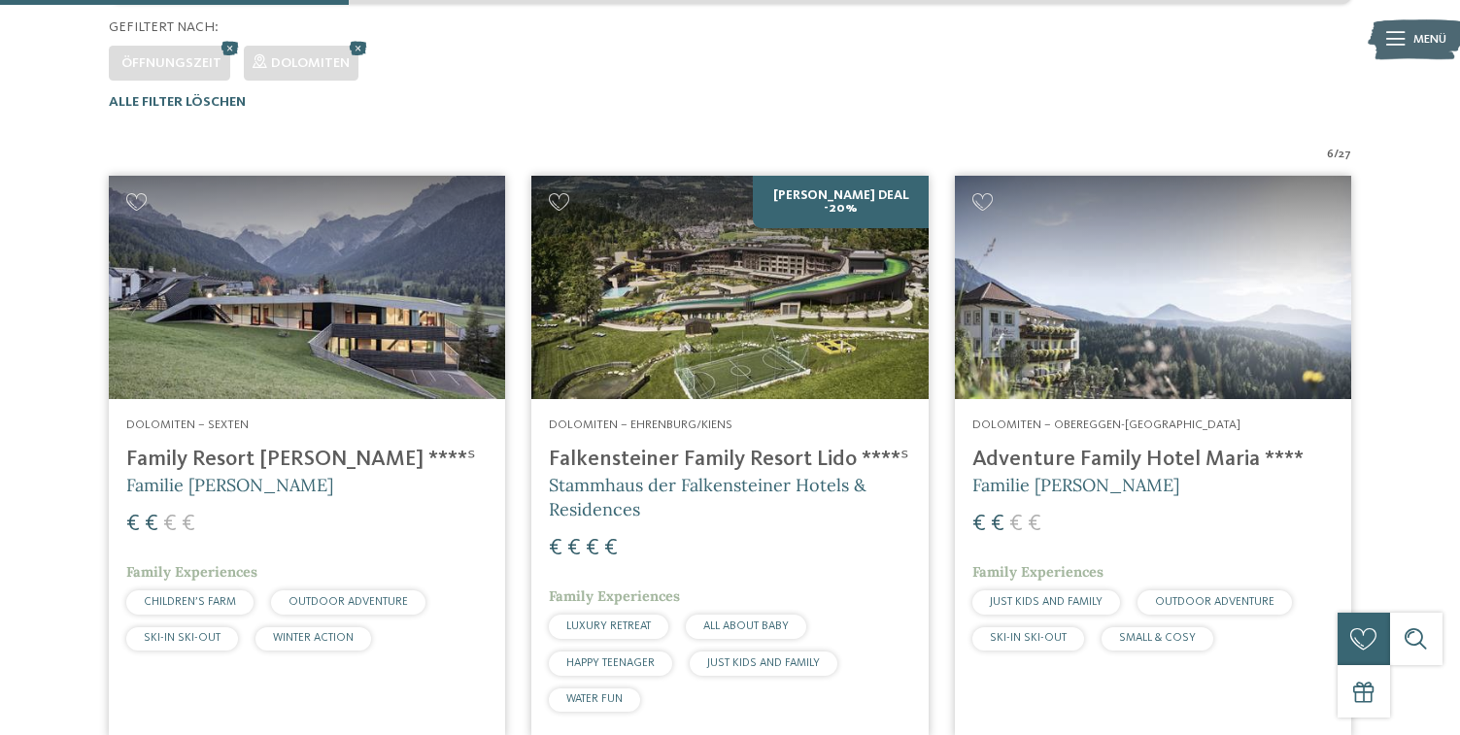
click at [795, 331] on img at bounding box center [729, 287] width 396 height 223
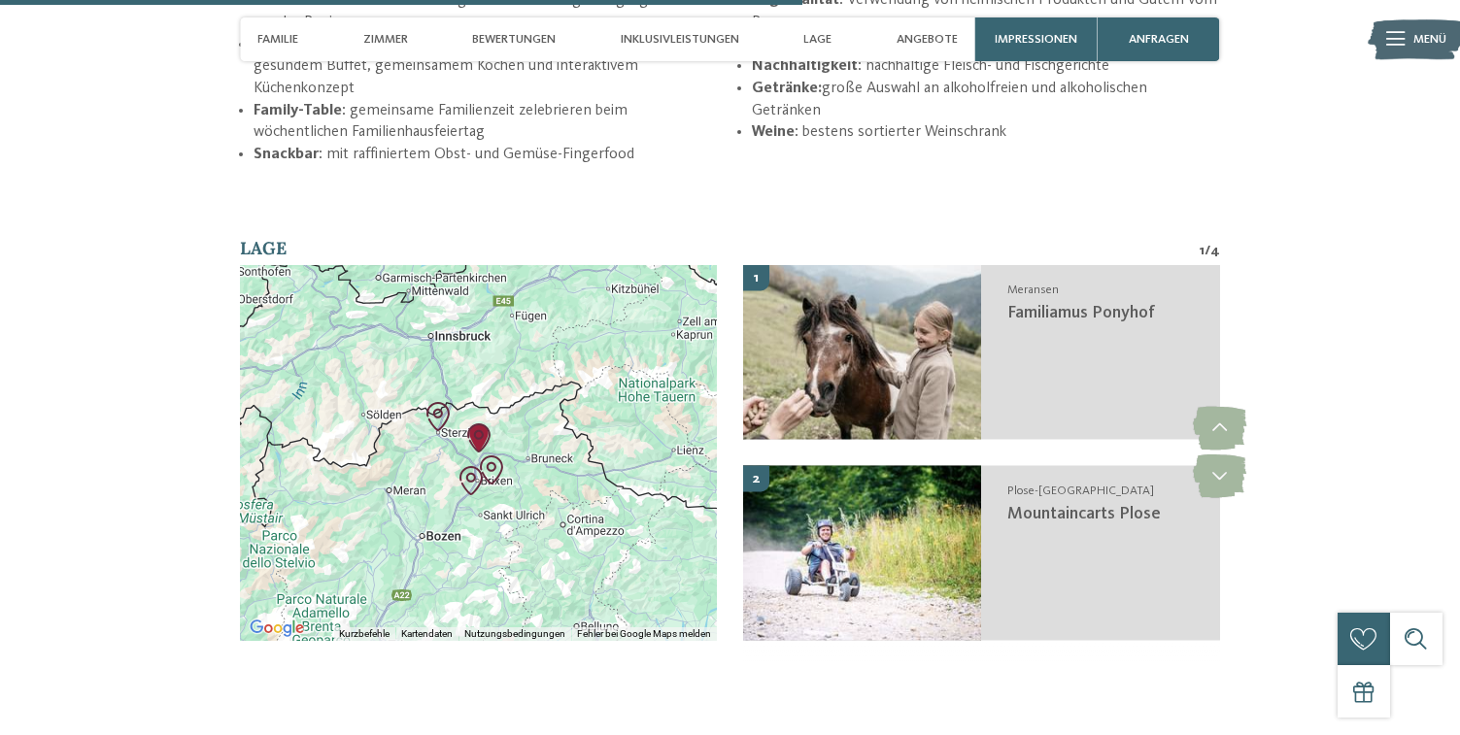
scroll to position [3485, 0]
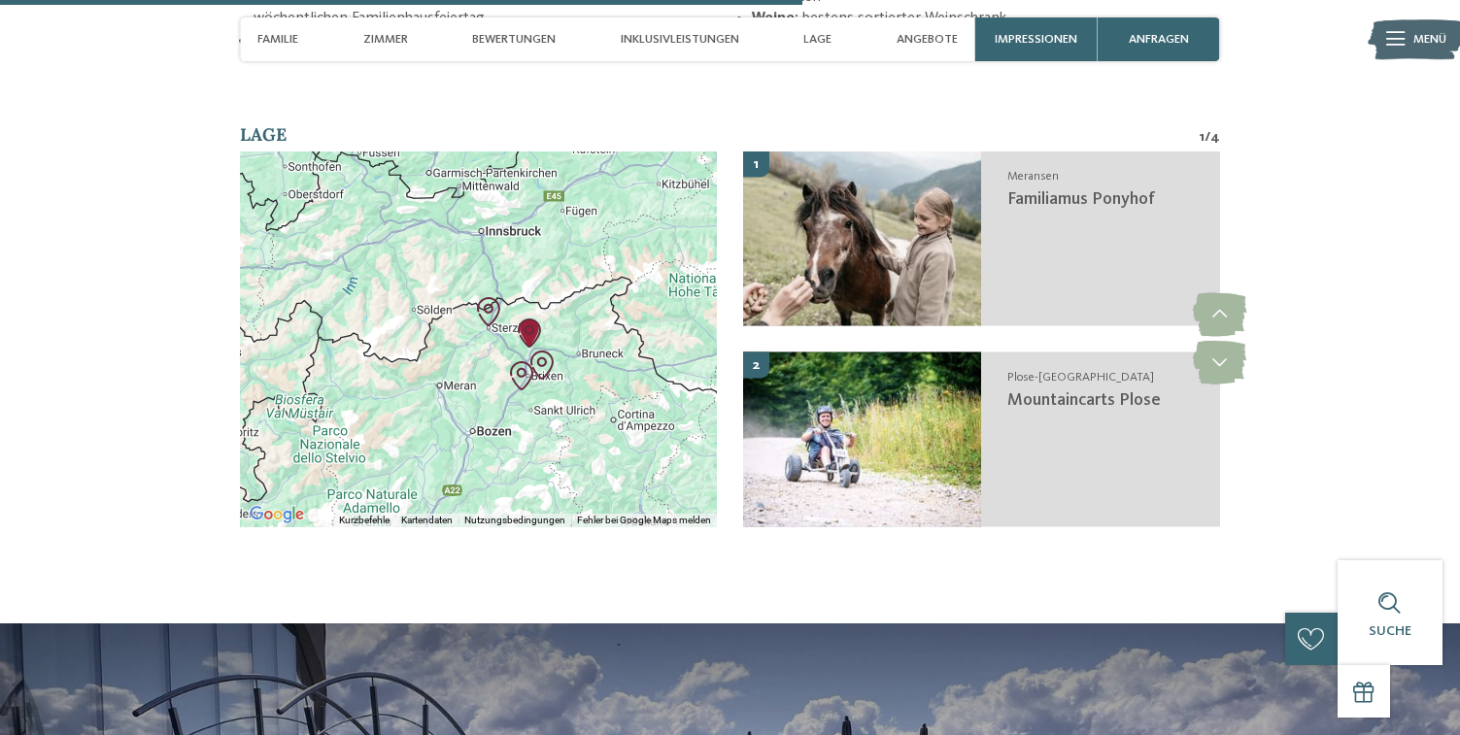
drag, startPoint x: 511, startPoint y: 356, endPoint x: 561, endPoint y: 380, distance: 55.6
click at [562, 380] on div at bounding box center [478, 339] width 477 height 376
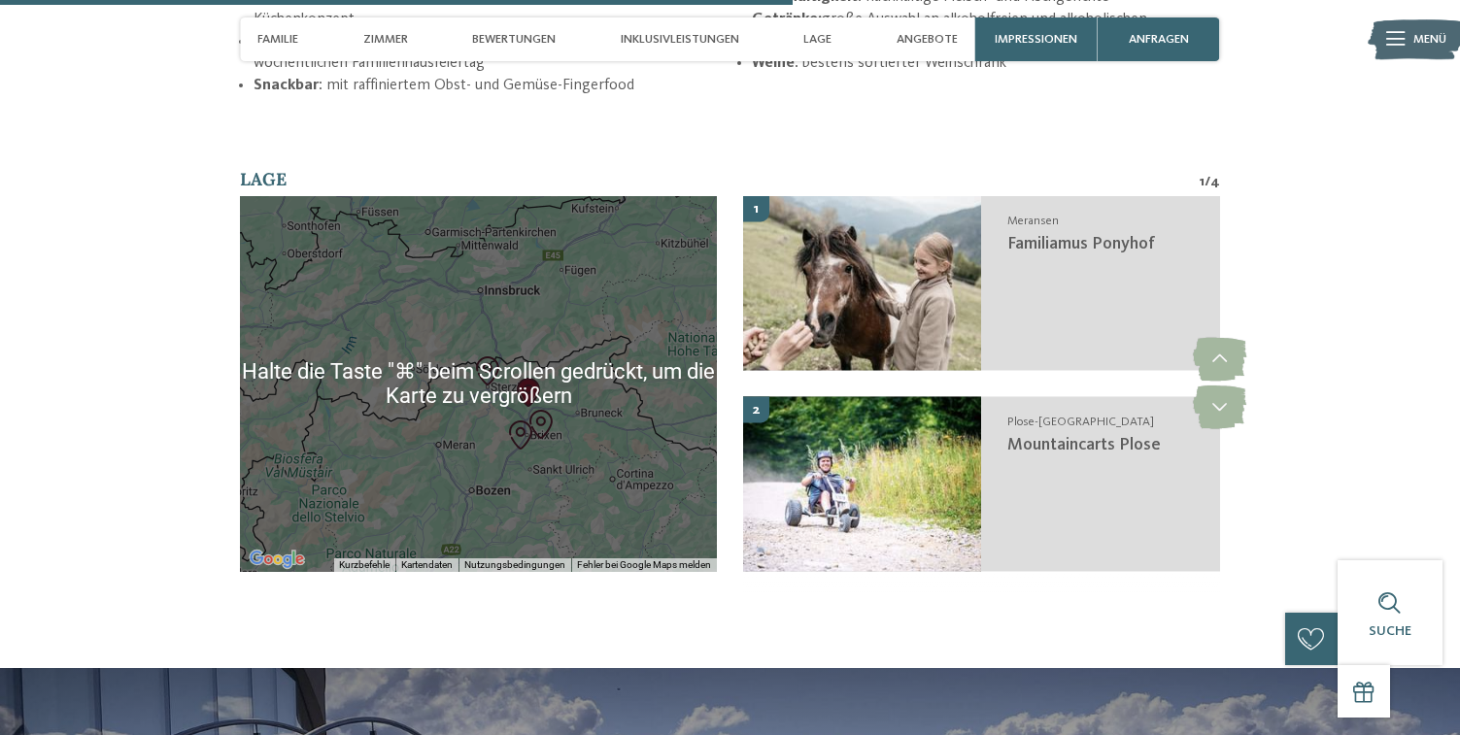
scroll to position [3441, 0]
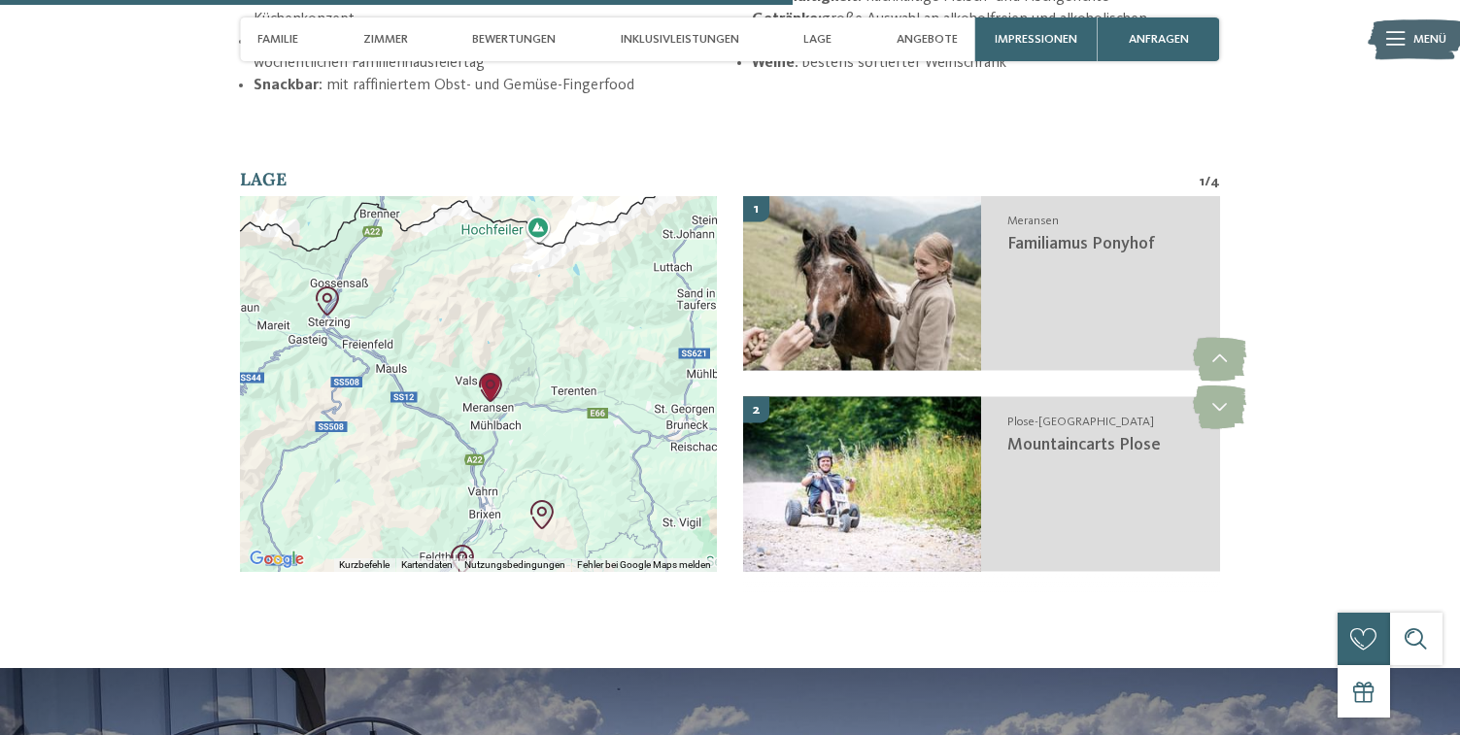
drag, startPoint x: 478, startPoint y: 439, endPoint x: 545, endPoint y: 405, distance: 75.1
click at [545, 405] on div at bounding box center [478, 384] width 477 height 376
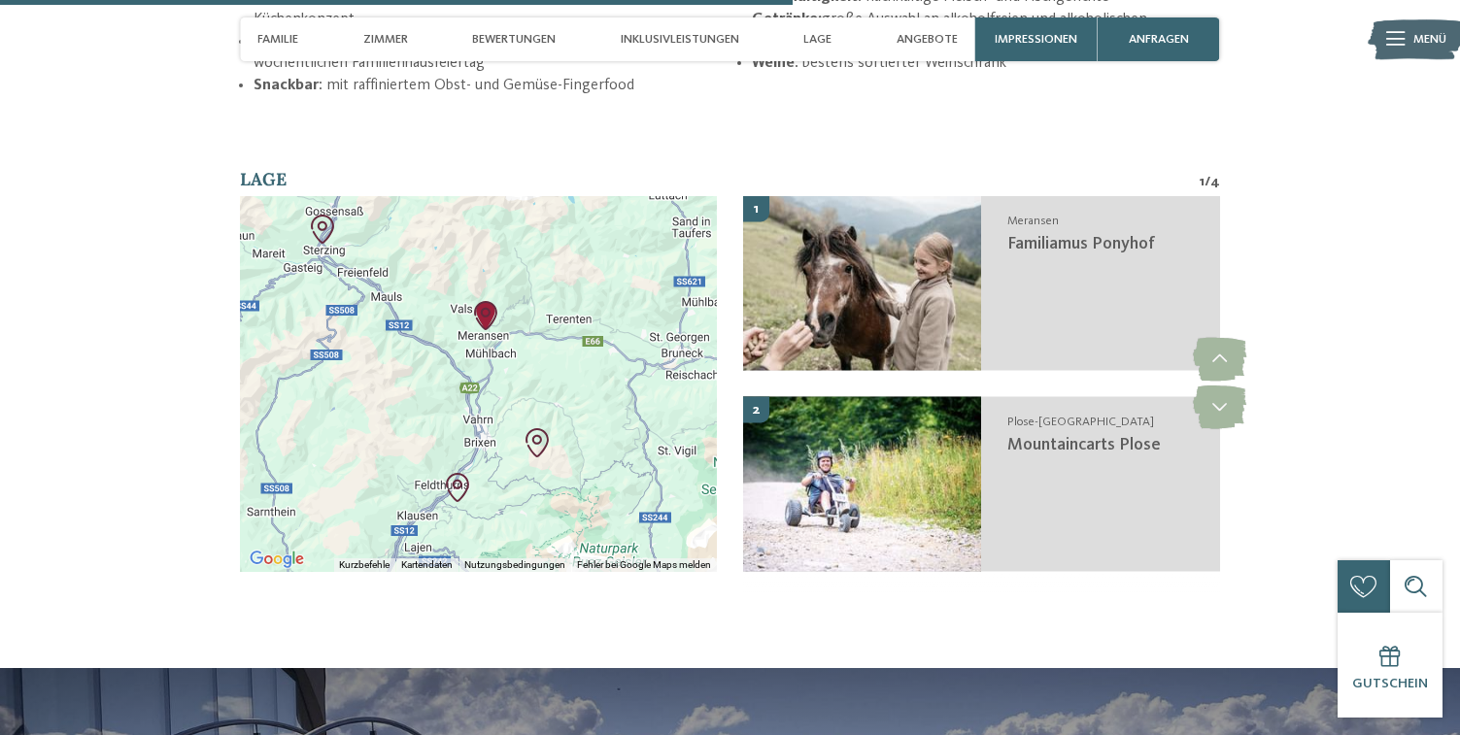
drag, startPoint x: 504, startPoint y: 310, endPoint x: 498, endPoint y: 240, distance: 70.2
click at [498, 240] on div at bounding box center [478, 384] width 477 height 376
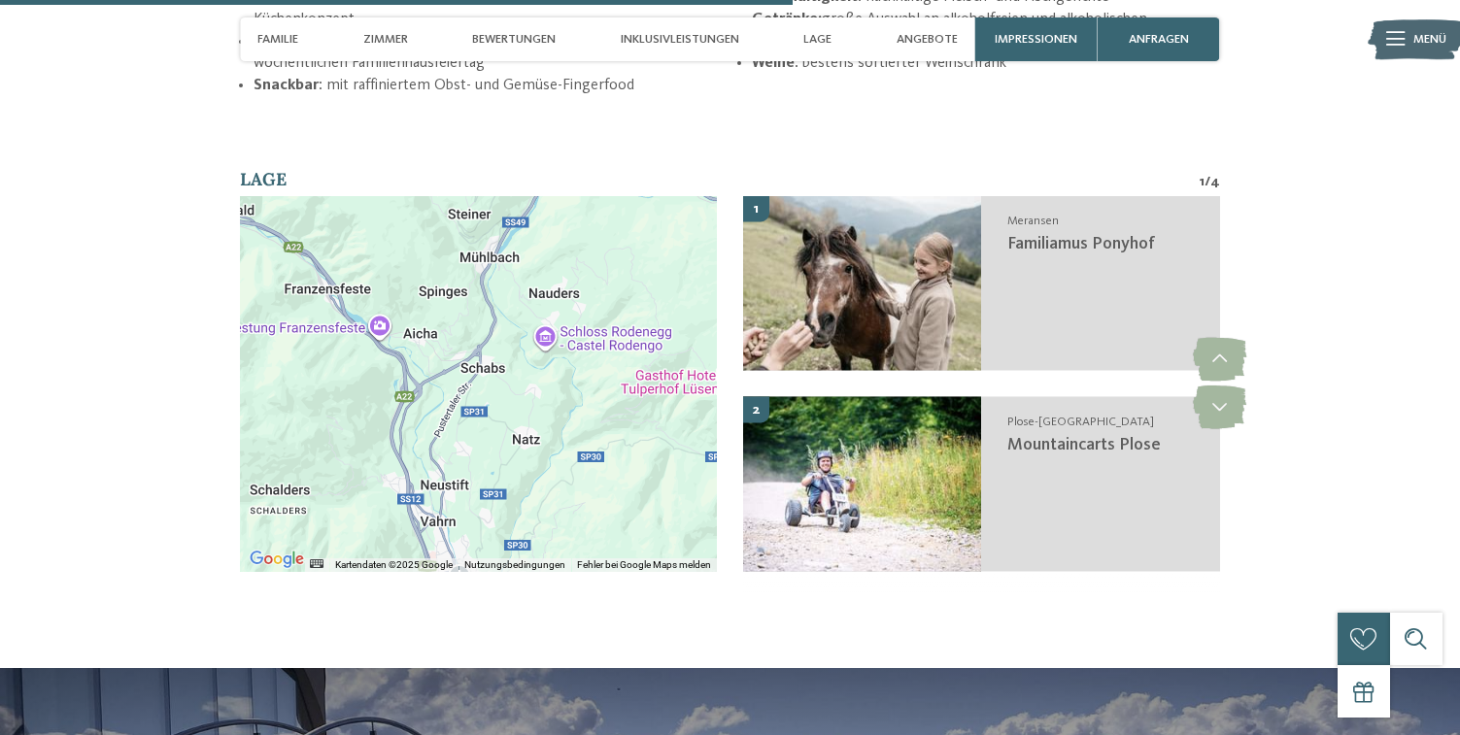
drag, startPoint x: 496, startPoint y: 385, endPoint x: 560, endPoint y: 282, distance: 121.3
click at [560, 282] on div at bounding box center [478, 384] width 477 height 376
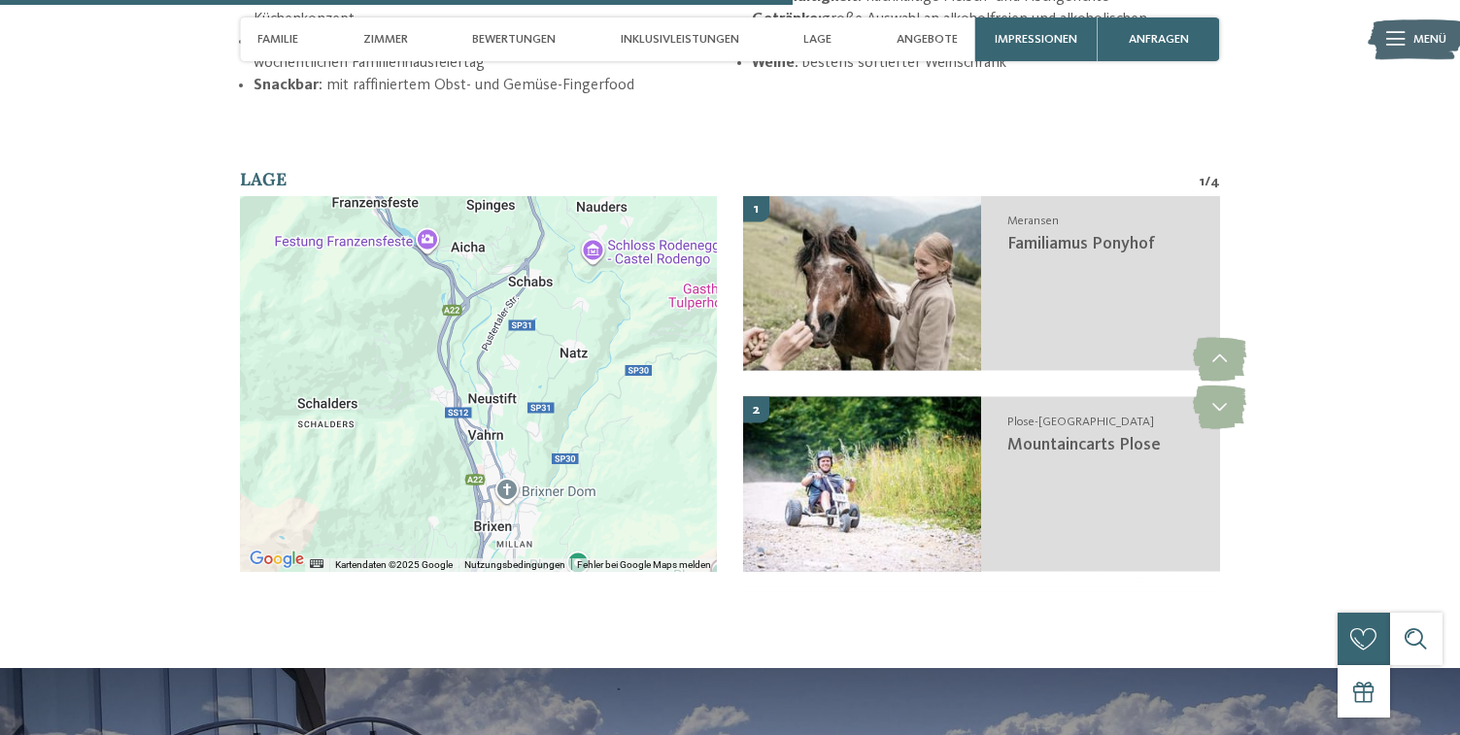
drag, startPoint x: 490, startPoint y: 389, endPoint x: 540, endPoint y: 300, distance: 102.2
click at [540, 300] on div at bounding box center [478, 384] width 477 height 376
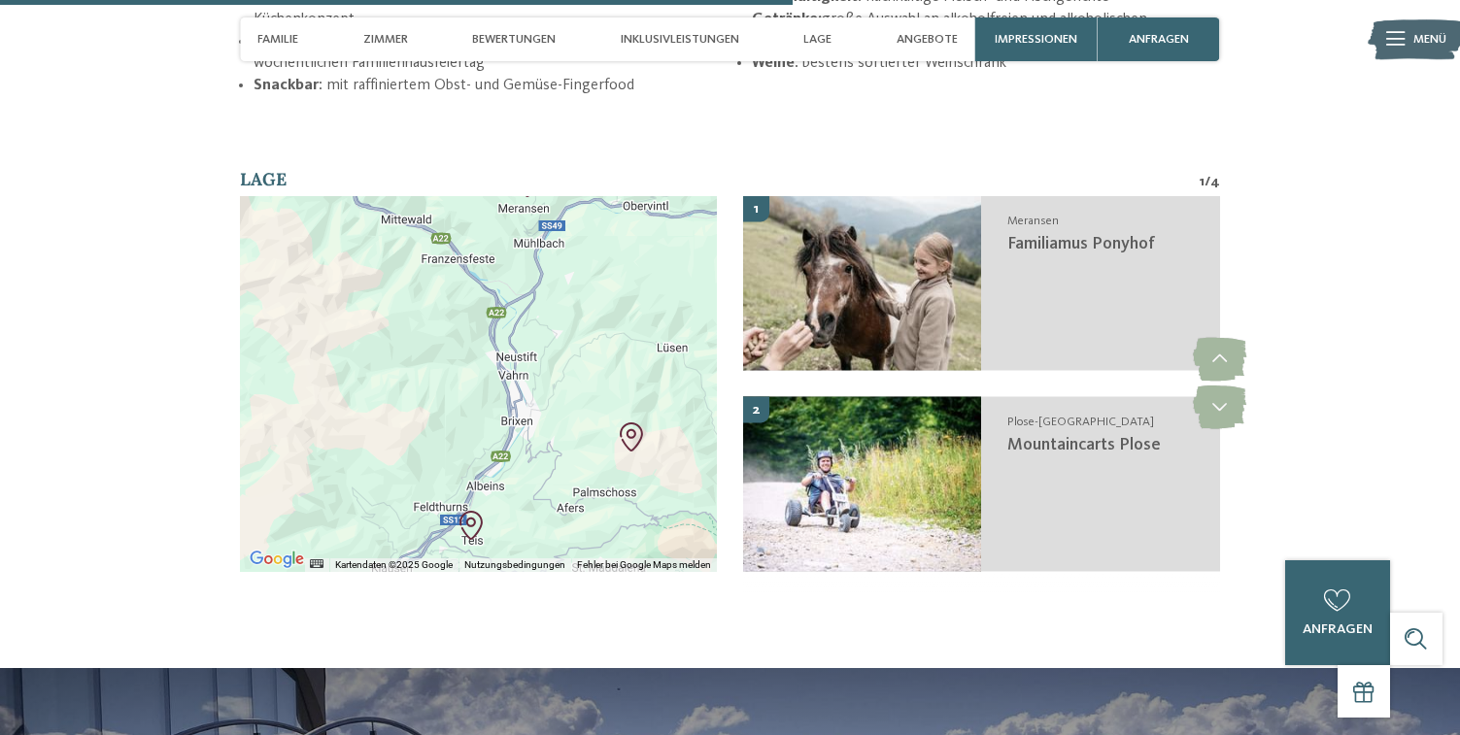
drag, startPoint x: 557, startPoint y: 427, endPoint x: 557, endPoint y: 344, distance: 83.5
click at [557, 344] on div at bounding box center [478, 384] width 477 height 376
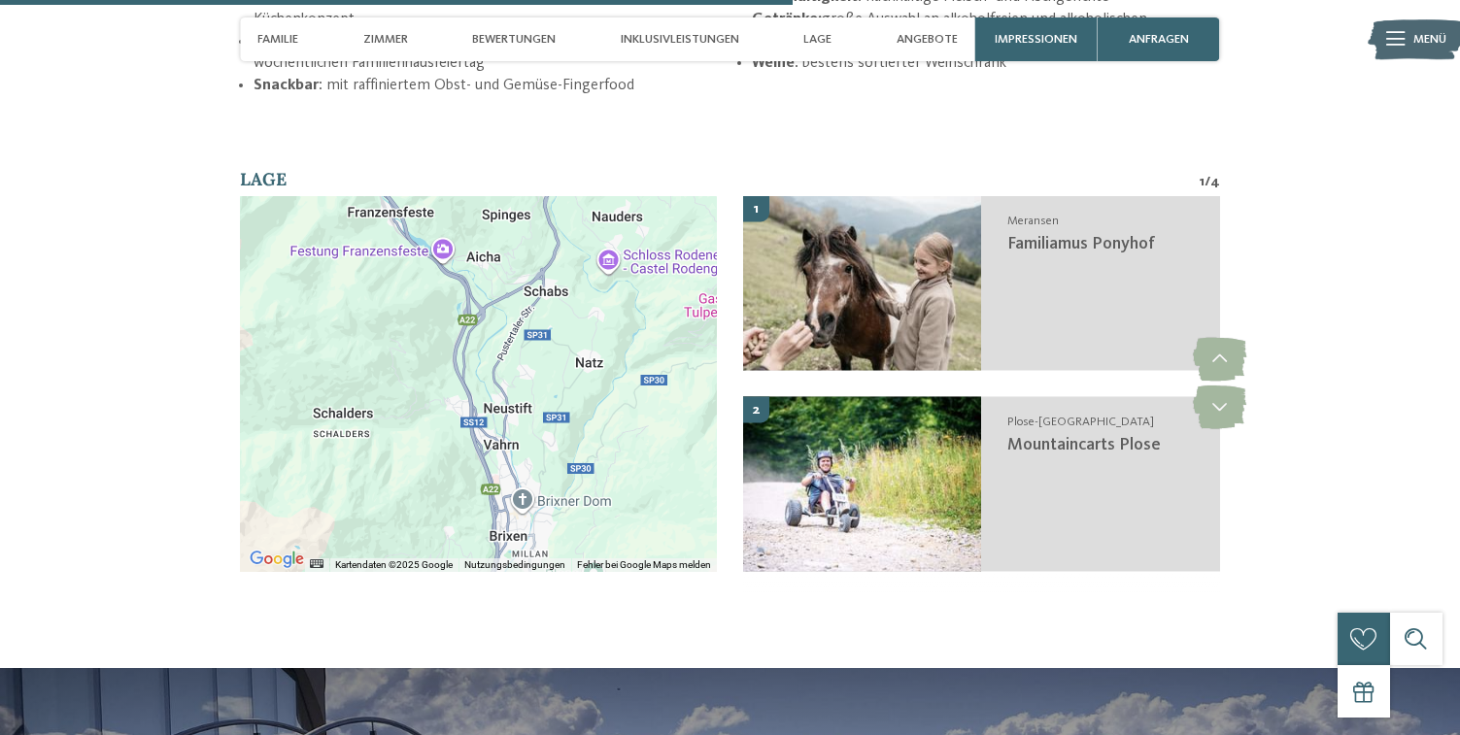
drag, startPoint x: 560, startPoint y: 258, endPoint x: 599, endPoint y: 516, distance: 260.3
click at [599, 516] on div at bounding box center [478, 384] width 477 height 376
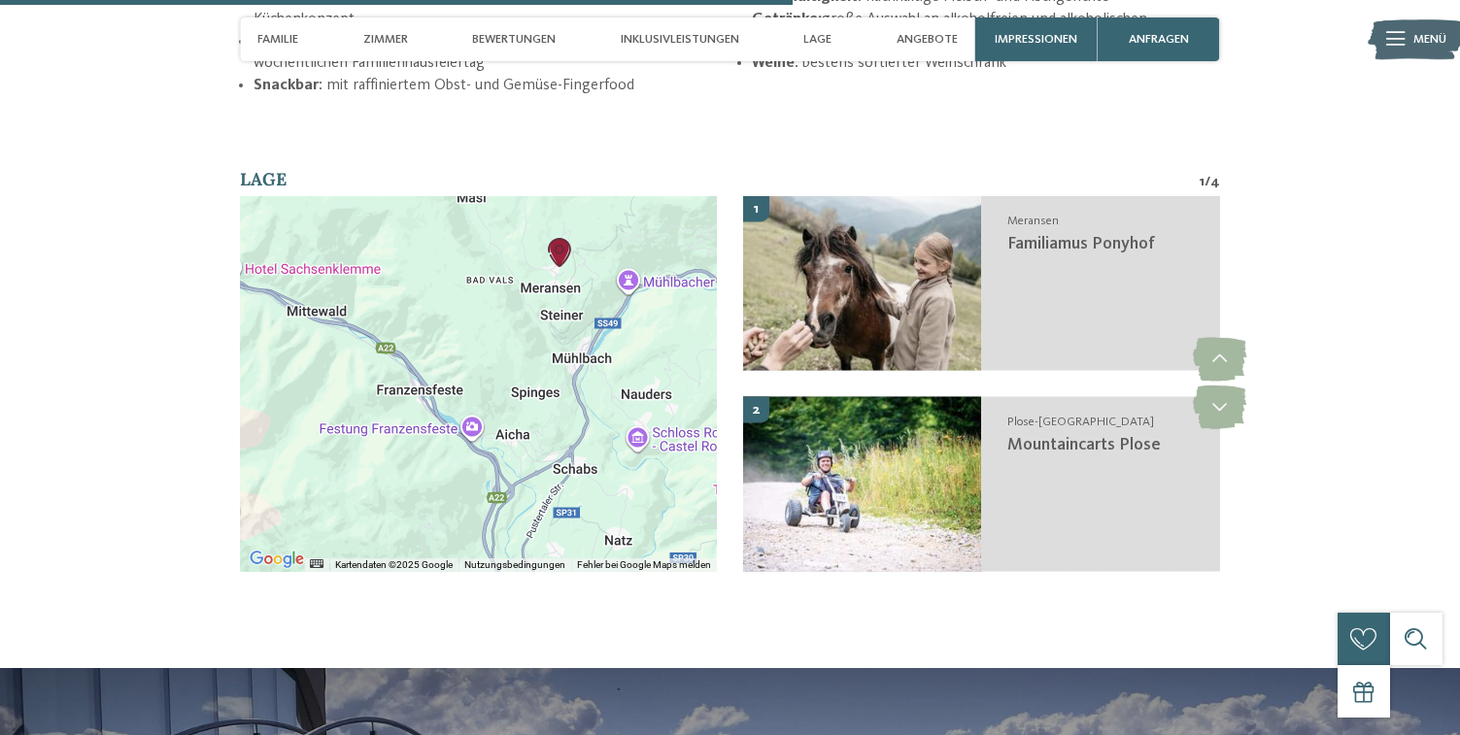
drag, startPoint x: 538, startPoint y: 235, endPoint x: 567, endPoint y: 417, distance: 183.9
click at [567, 417] on div at bounding box center [478, 384] width 477 height 376
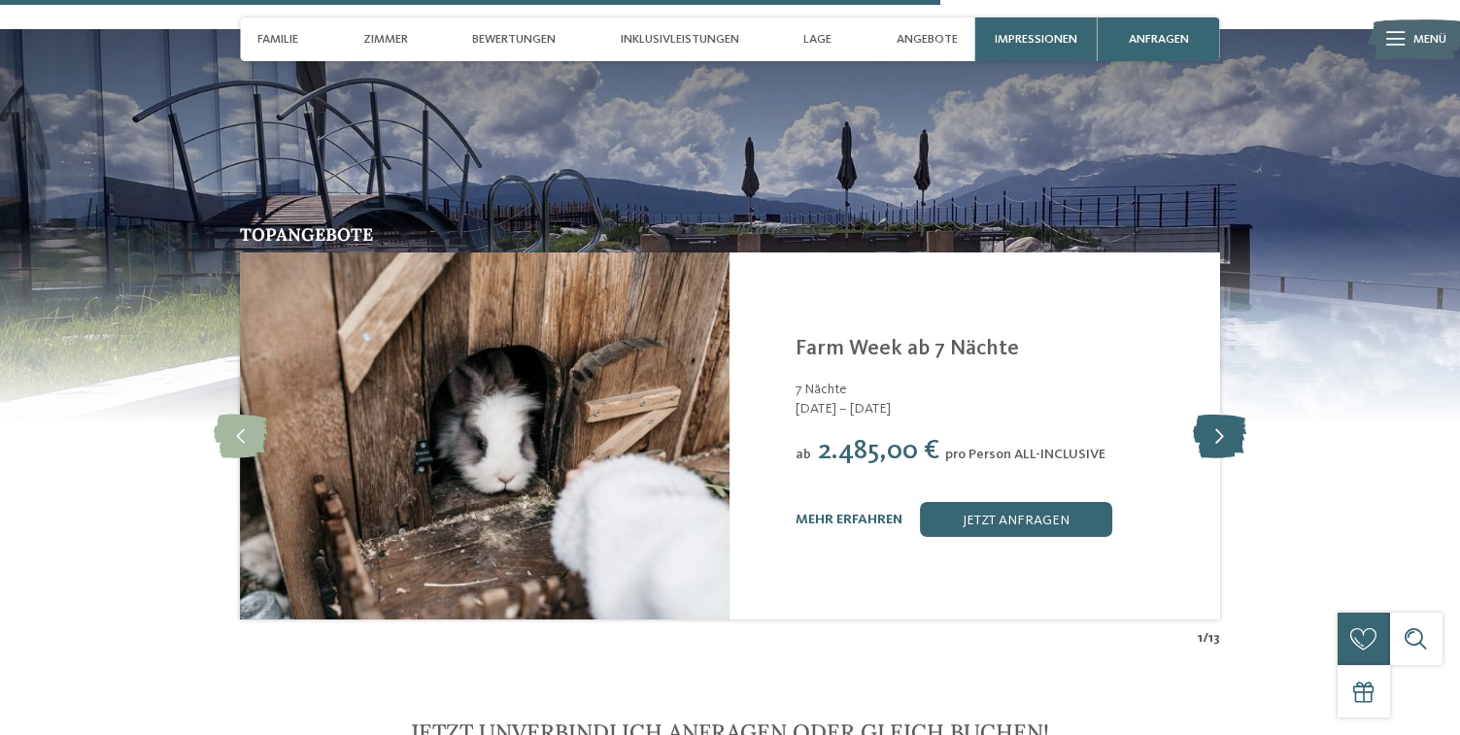
scroll to position [4086, 0]
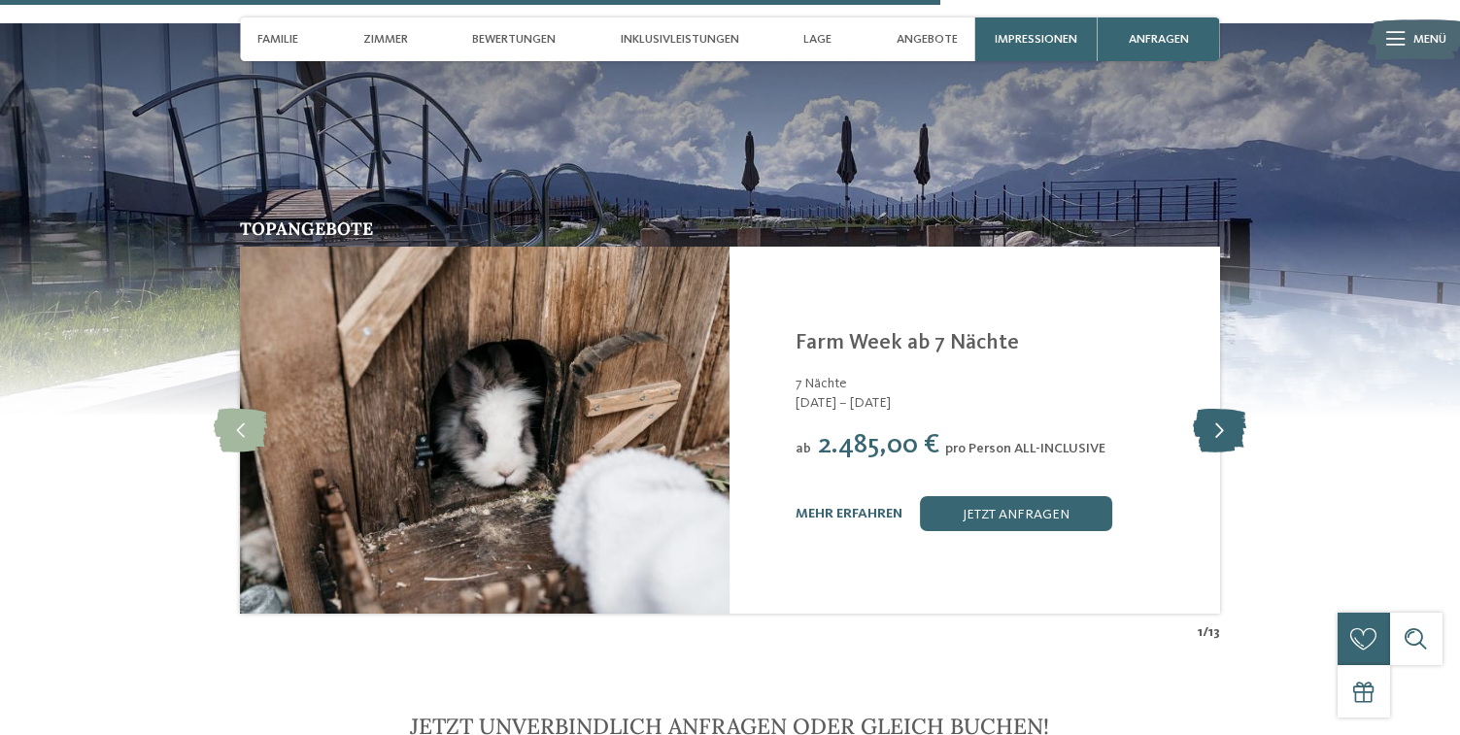
click at [1208, 419] on icon at bounding box center [1219, 431] width 53 height 44
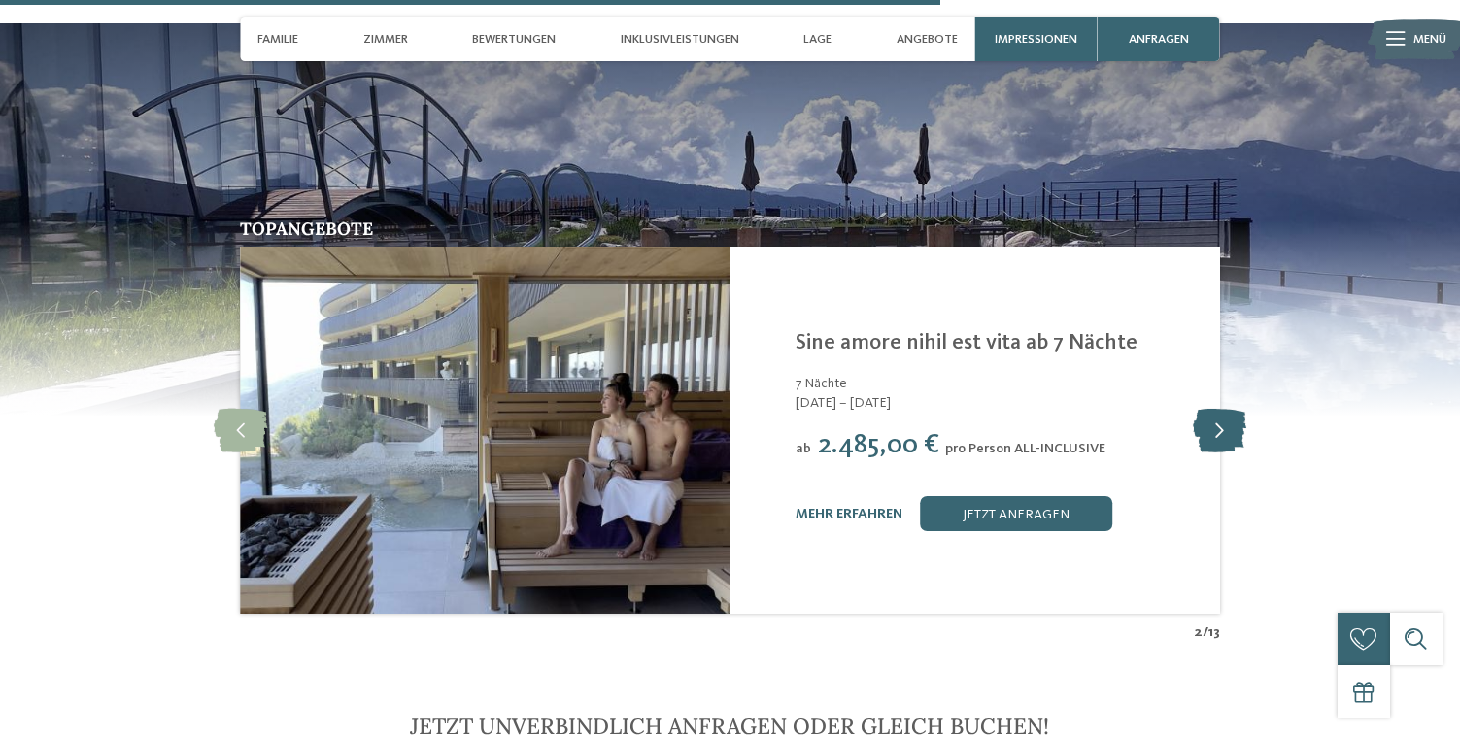
click at [1208, 419] on icon at bounding box center [1219, 431] width 53 height 44
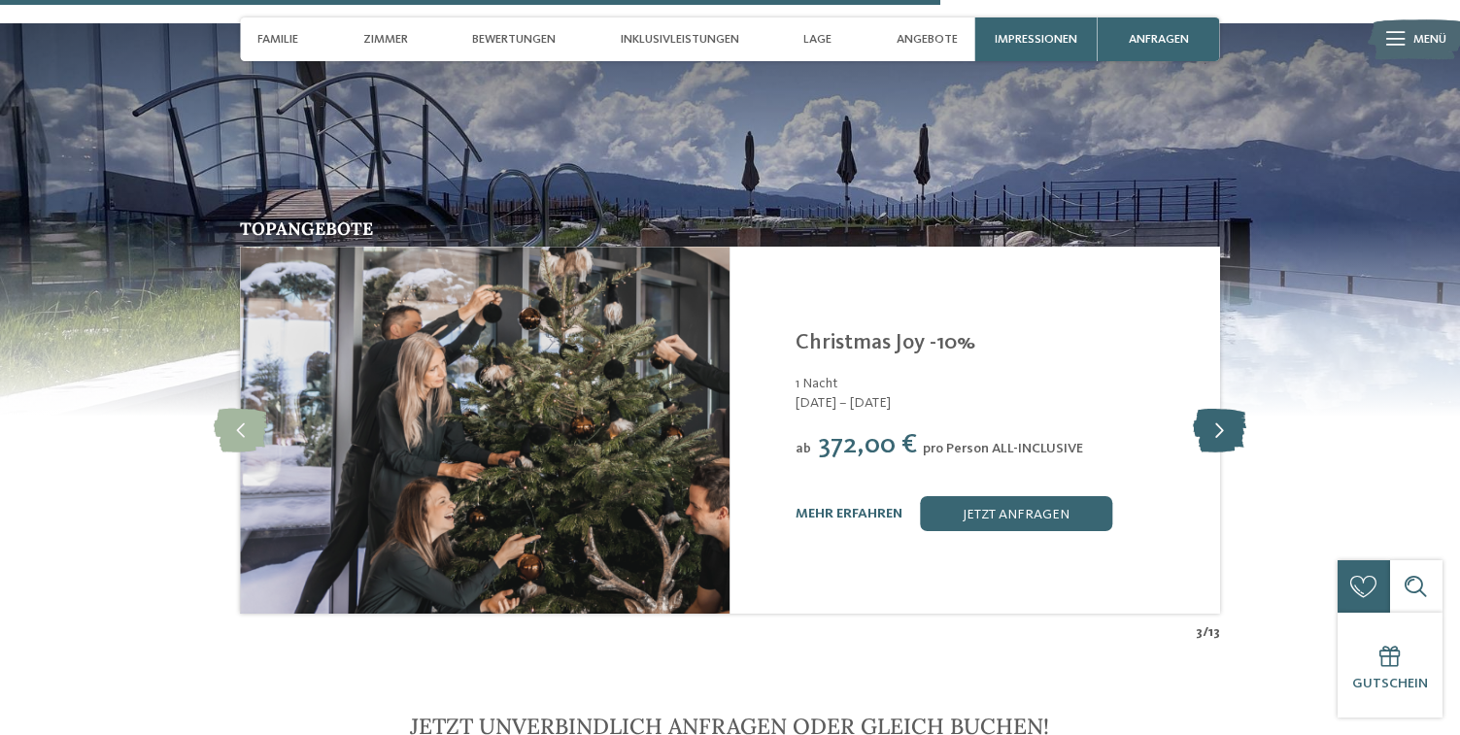
click at [1208, 419] on icon at bounding box center [1219, 431] width 53 height 44
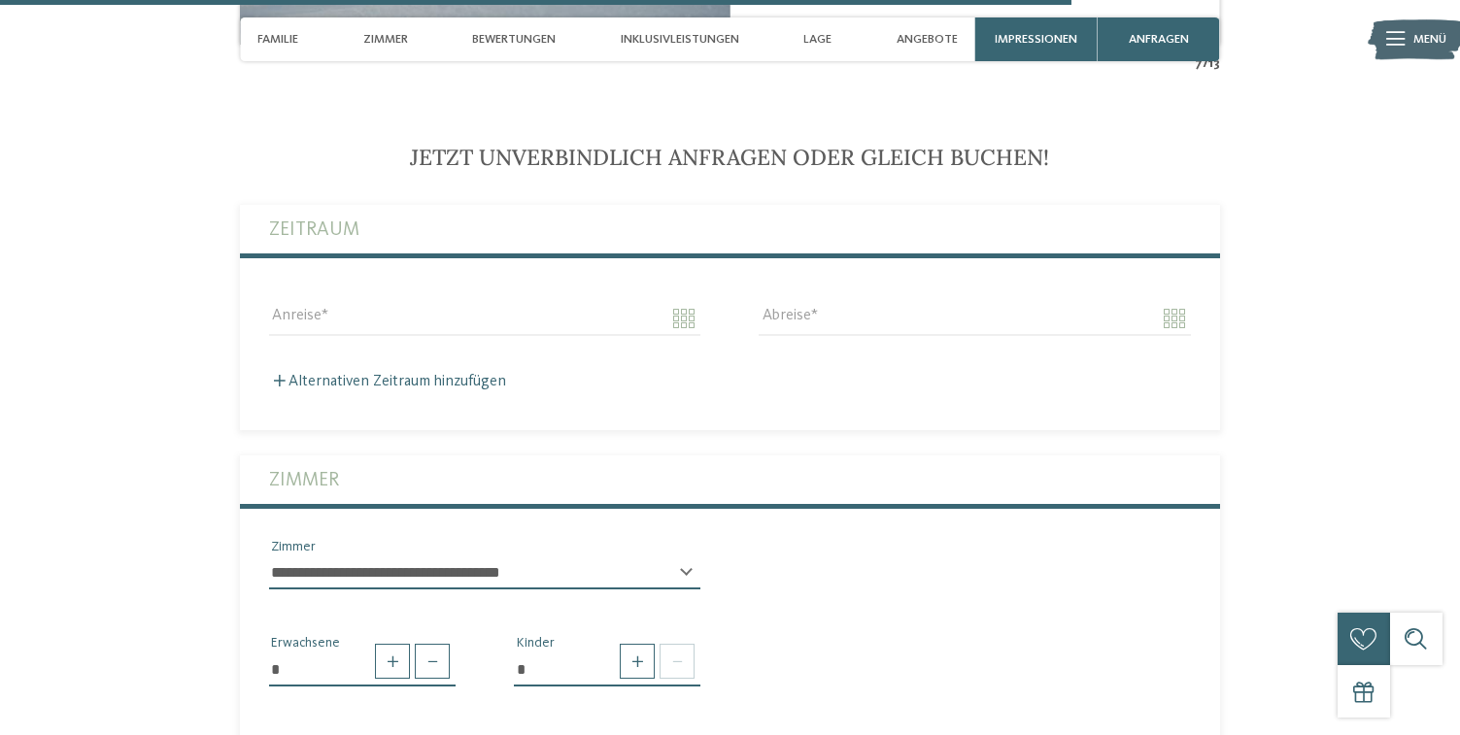
scroll to position [4944, 0]
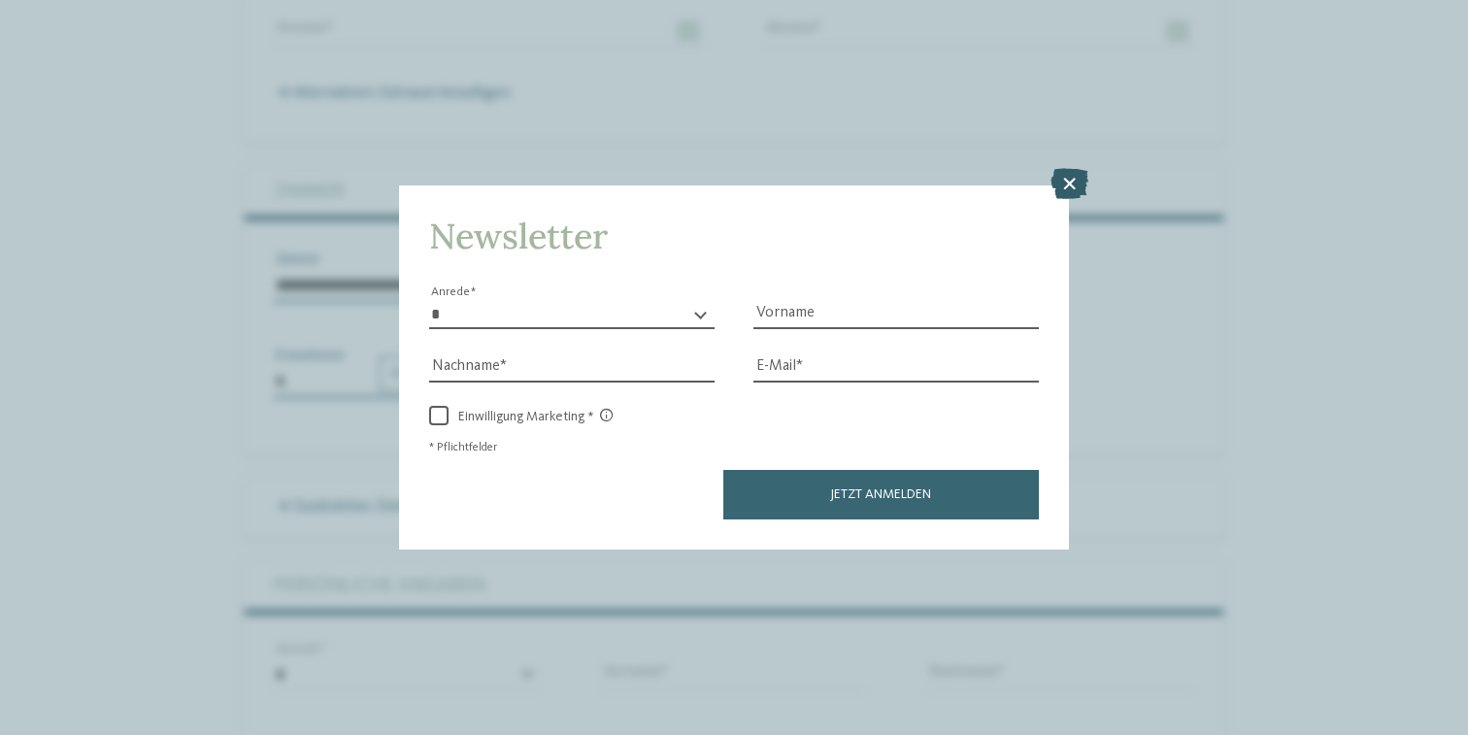
click at [1066, 168] on icon at bounding box center [1070, 183] width 38 height 31
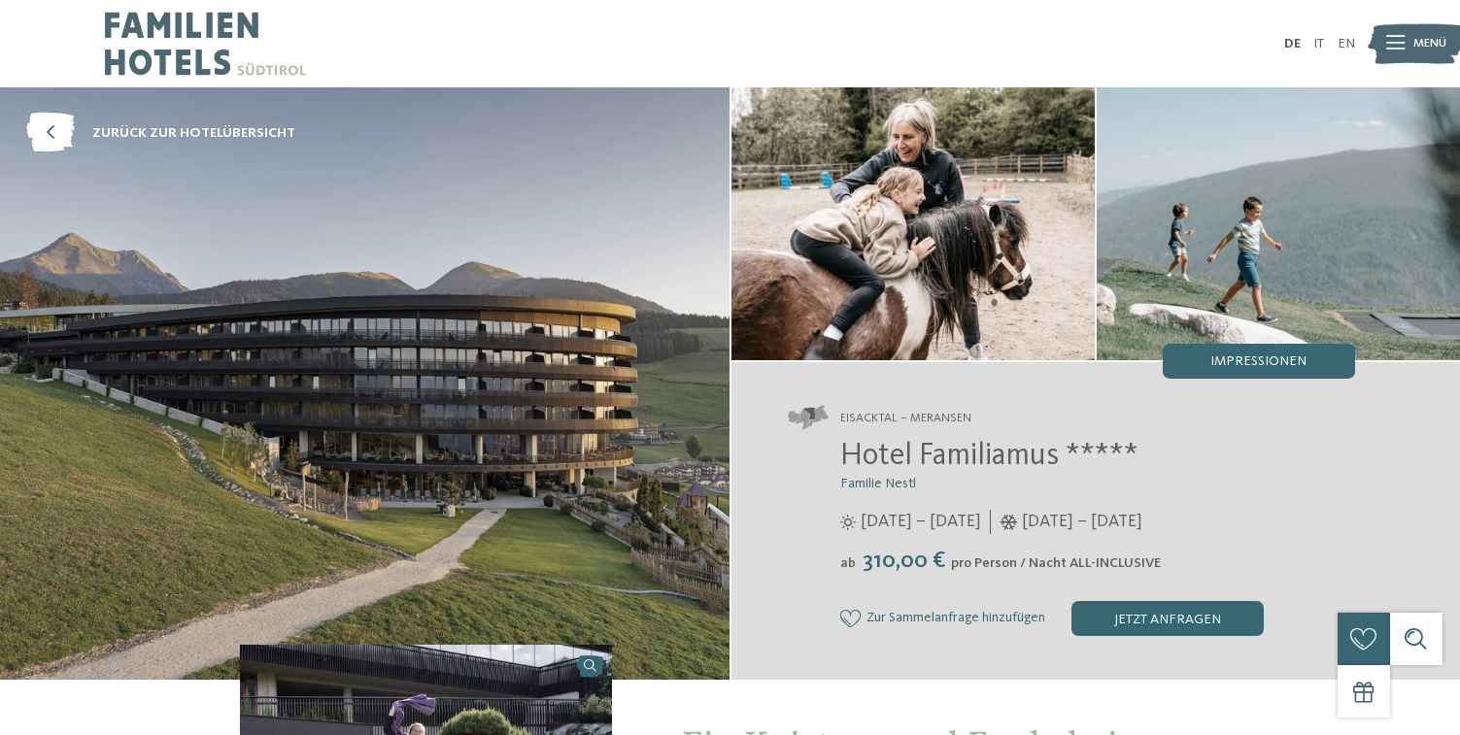
scroll to position [0, 0]
